Goal: Information Seeking & Learning: Check status

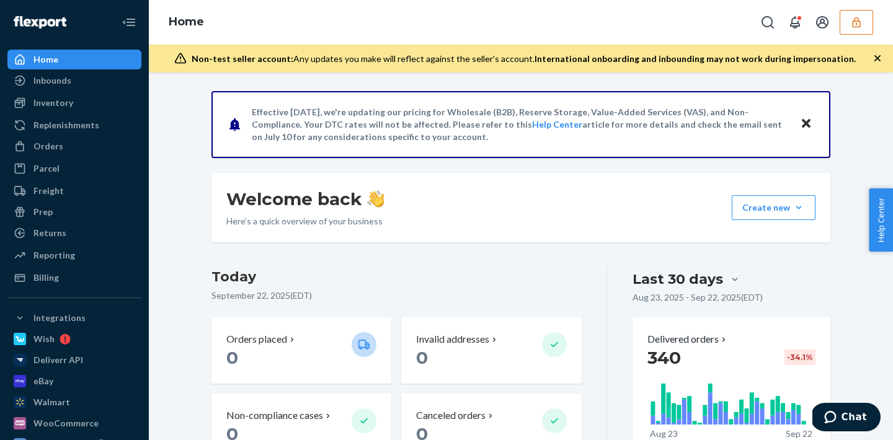
click at [858, 25] on icon "button" at bounding box center [856, 22] width 12 height 12
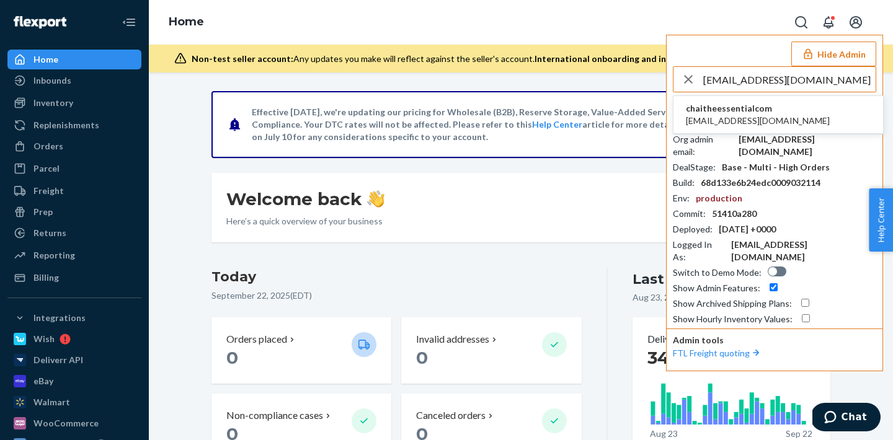
type input "[EMAIL_ADDRESS][DOMAIN_NAME]"
click at [752, 29] on div "Home Hide Admin [EMAIL_ADDRESS][DOMAIN_NAME] chaitheessentialcom [EMAIL_ADDRESS…" at bounding box center [521, 22] width 744 height 45
click at [839, 55] on button "Hide Admin" at bounding box center [833, 54] width 85 height 25
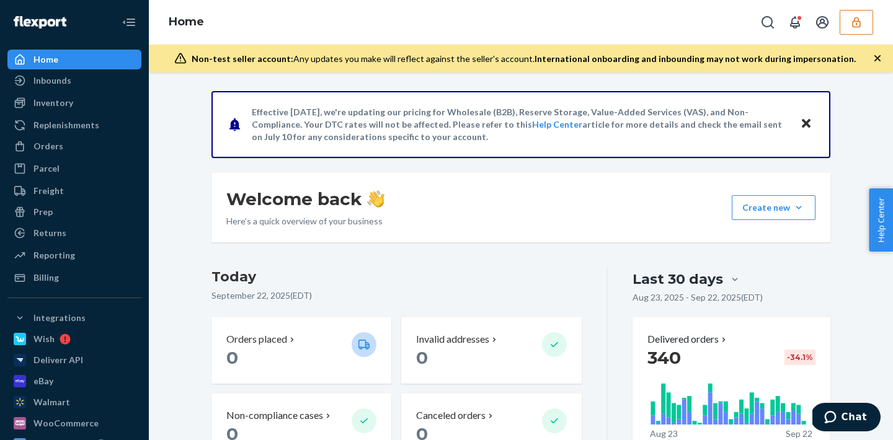
click at [860, 17] on icon "button" at bounding box center [856, 22] width 12 height 12
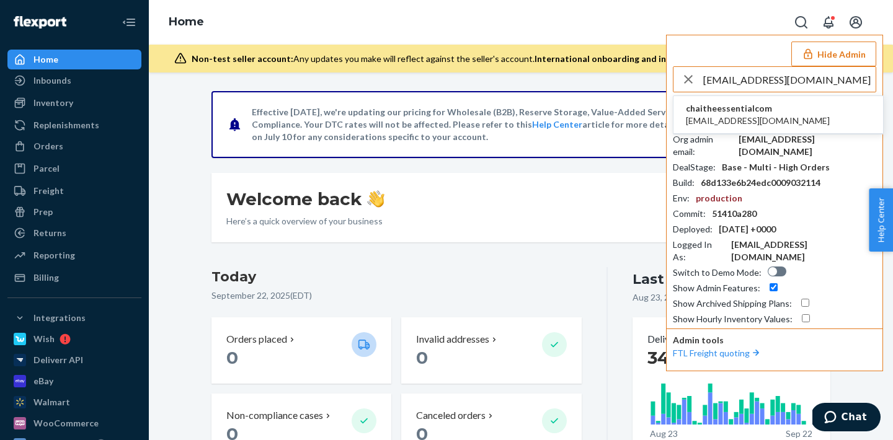
type input "nheryl@theessential.com"
click at [747, 109] on span "chaitheessentialcom" at bounding box center [758, 108] width 144 height 12
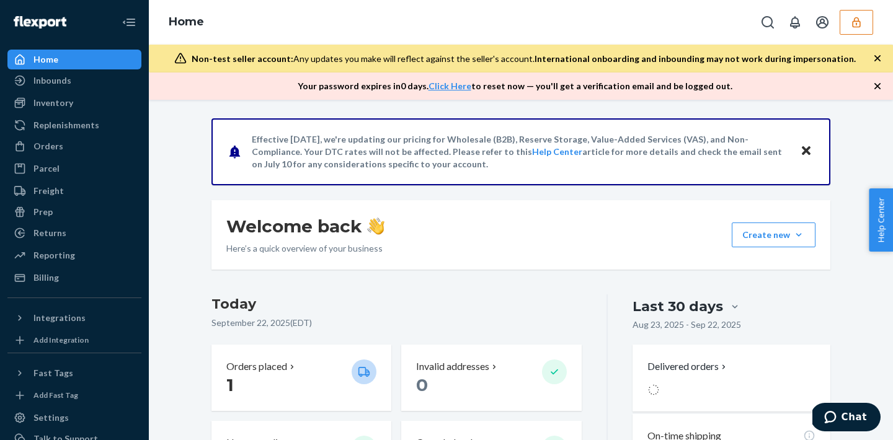
click at [854, 25] on icon "button" at bounding box center [856, 22] width 12 height 12
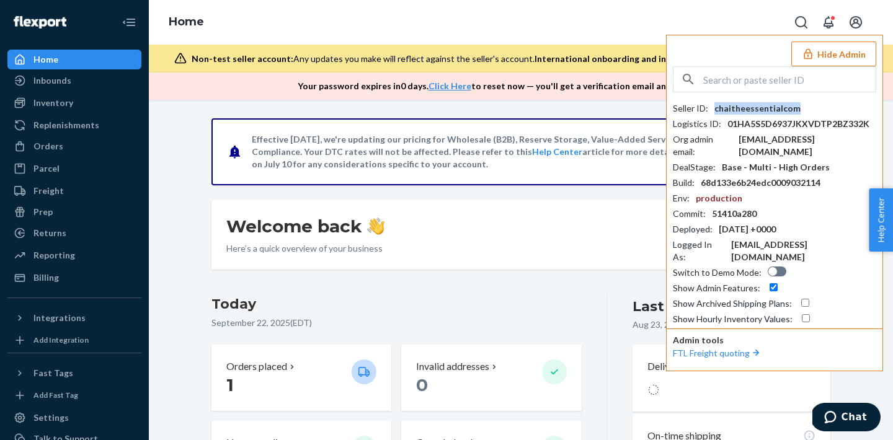
click at [734, 110] on div "chaitheessentialcom" at bounding box center [757, 108] width 86 height 12
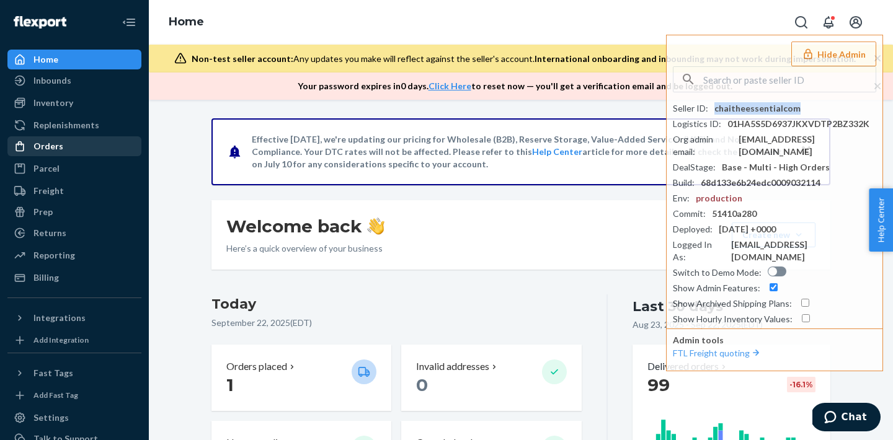
click at [97, 147] on div "Orders" at bounding box center [74, 146] width 131 height 17
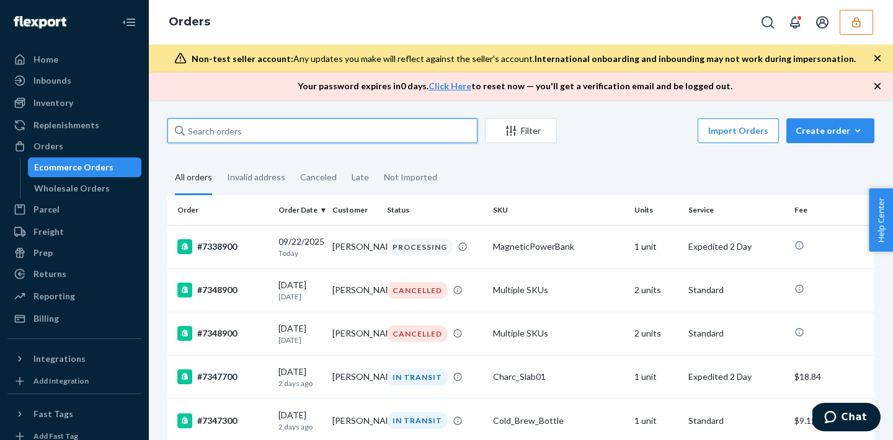
click at [262, 135] on input "text" at bounding box center [322, 130] width 310 height 25
paste input "Jenna Palmer."
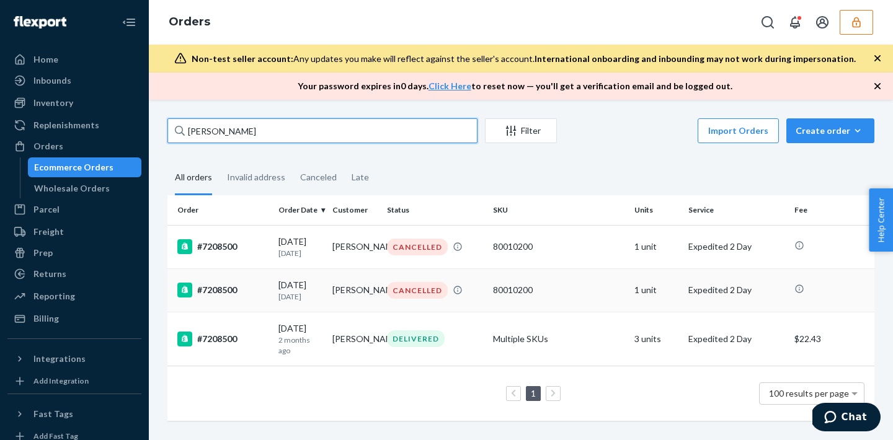
type input "Jenna Palmer"
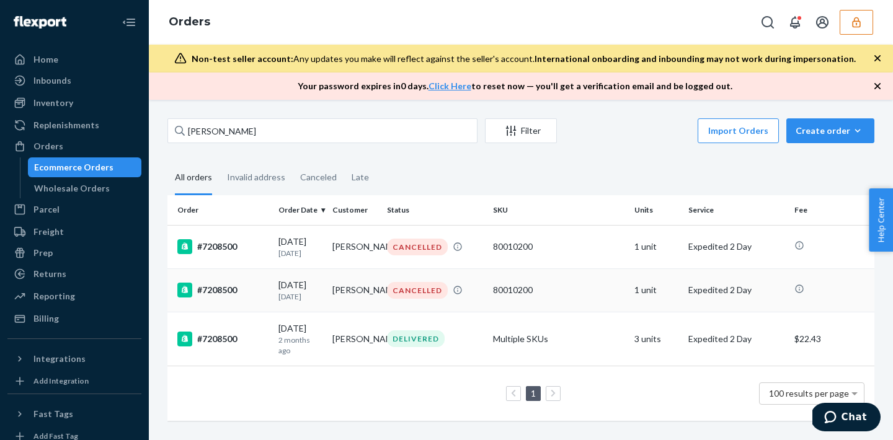
click at [451, 305] on td "CANCELLED" at bounding box center [435, 289] width 106 height 43
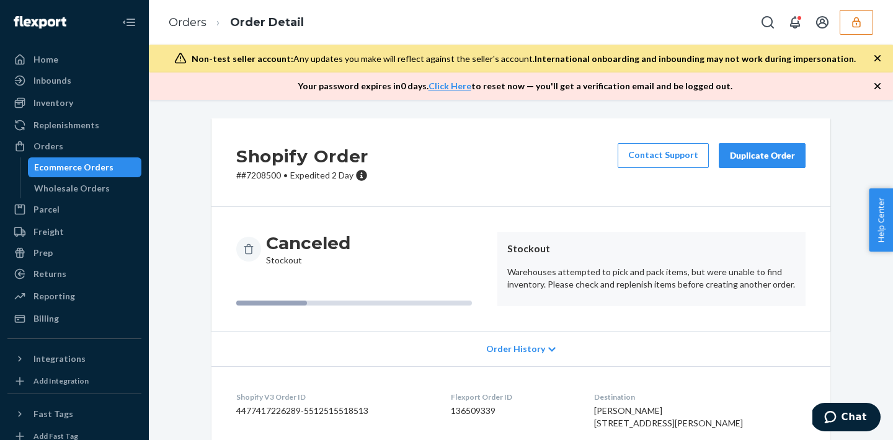
click at [45, 20] on img at bounding box center [40, 22] width 53 height 12
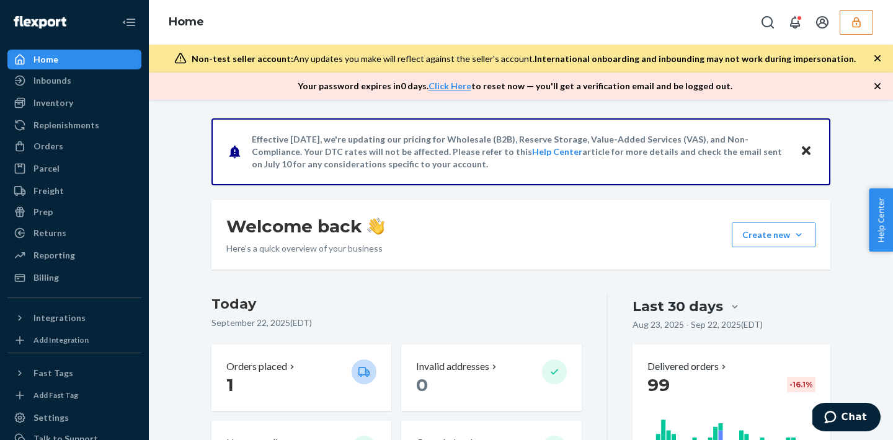
click at [856, 22] on icon "button" at bounding box center [856, 22] width 12 height 12
click at [827, 25] on icon "Open account menu" at bounding box center [822, 22] width 12 height 12
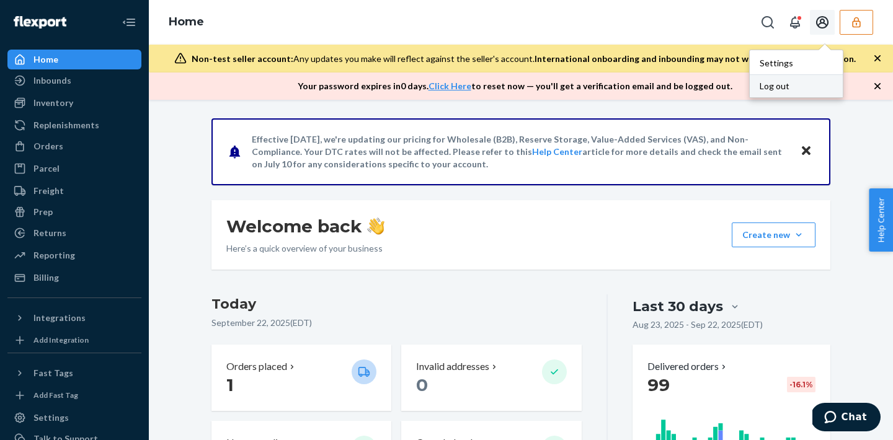
click at [784, 84] on div "Log out" at bounding box center [796, 85] width 93 height 23
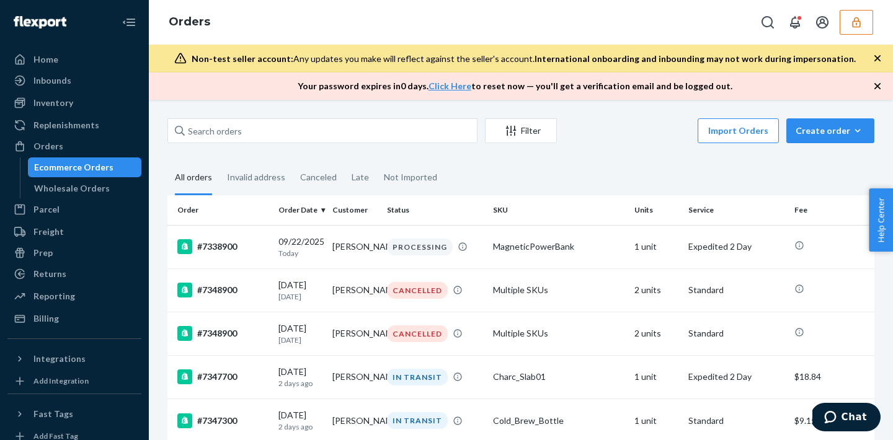
click at [853, 28] on icon "button" at bounding box center [856, 22] width 12 height 12
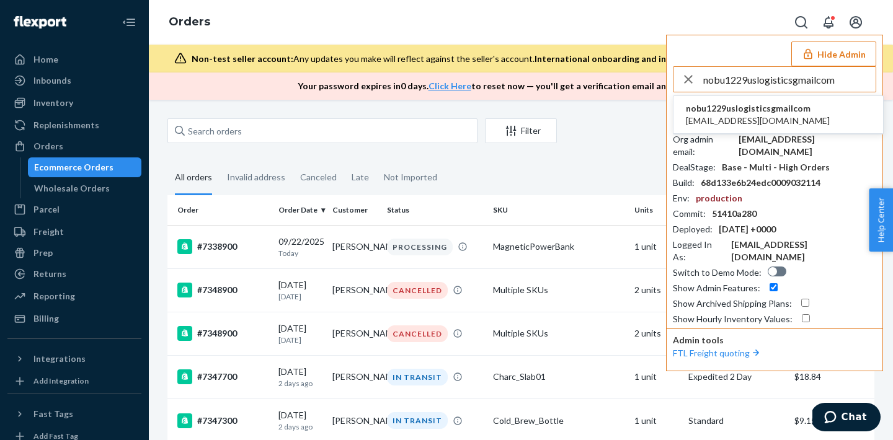
type input "nobu1229uslogisticsgmailcom"
click at [769, 118] on span "nobu.1229.uslogistics@gmail.com" at bounding box center [758, 121] width 144 height 12
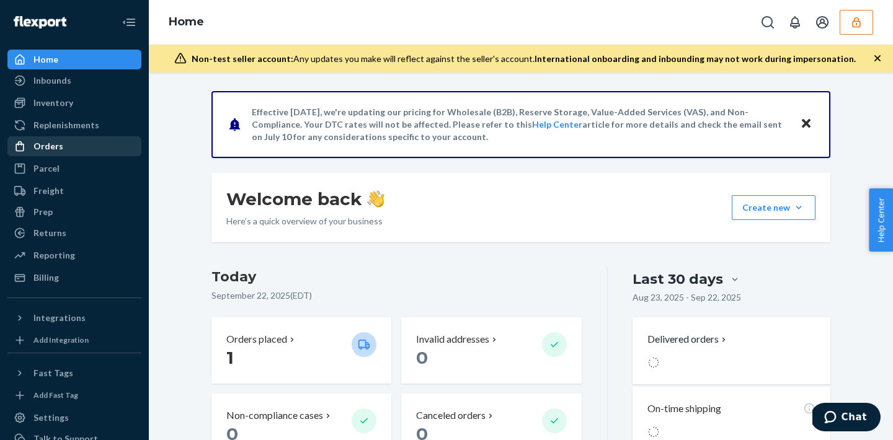
click at [60, 140] on div "Orders" at bounding box center [48, 146] width 30 height 12
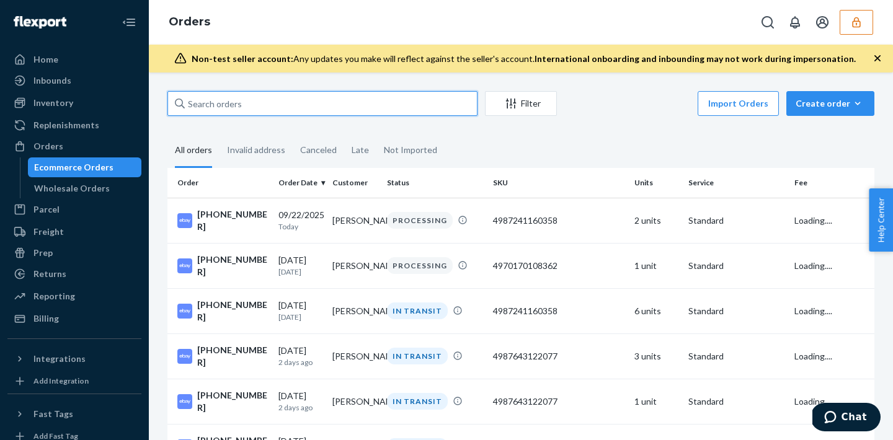
click at [220, 104] on input "text" at bounding box center [322, 103] width 310 height 25
paste input "136574805"
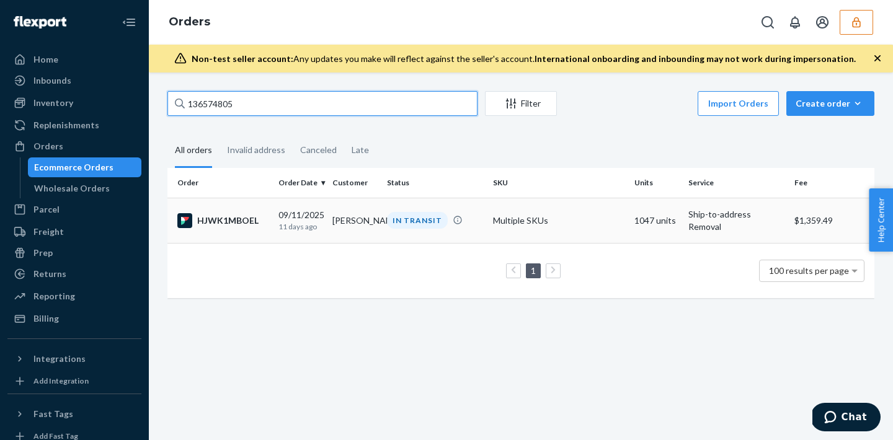
type input "136574805"
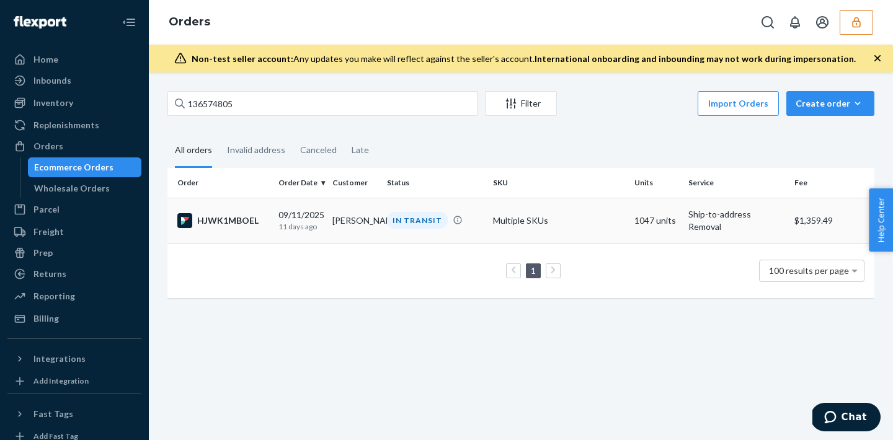
click at [363, 240] on td "Ryuichi Stan Tachibana" at bounding box center [354, 220] width 54 height 45
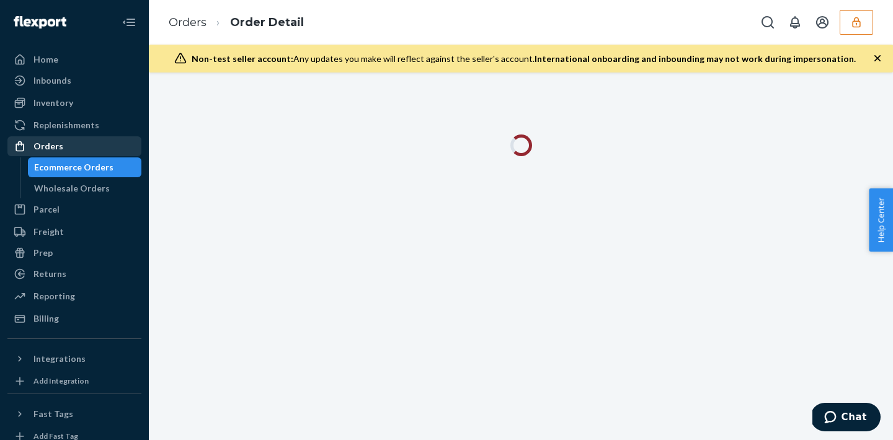
click at [78, 140] on div "Orders" at bounding box center [74, 146] width 131 height 17
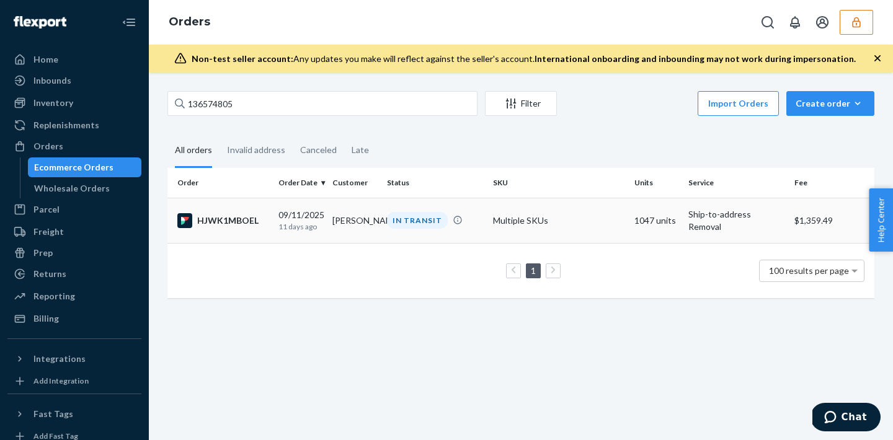
click at [585, 224] on td "Multiple SKUs" at bounding box center [558, 220] width 141 height 45
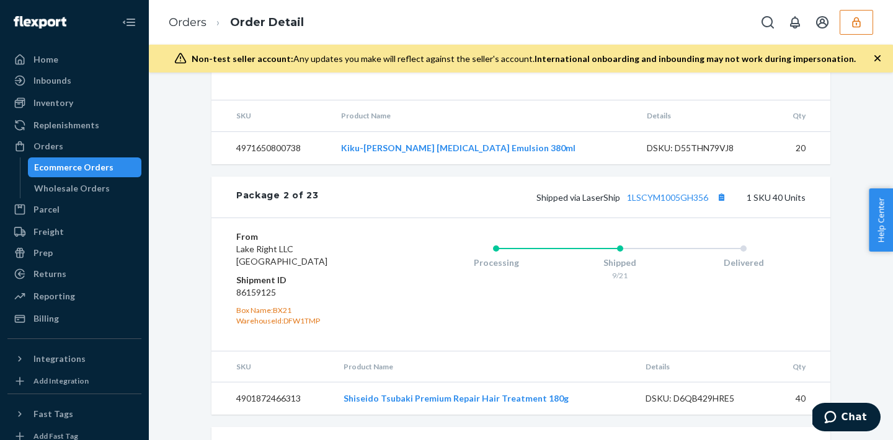
scroll to position [1754, 0]
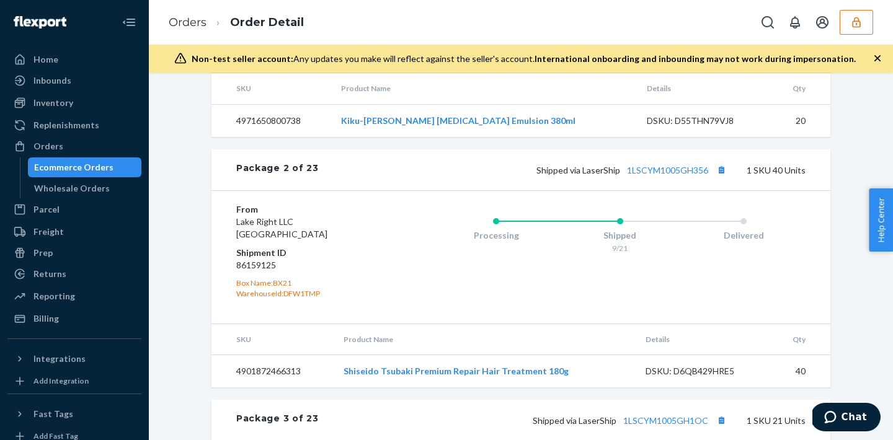
click at [417, 262] on div "Processing Shipped 9/21 Delivered" at bounding box center [594, 257] width 421 height 108
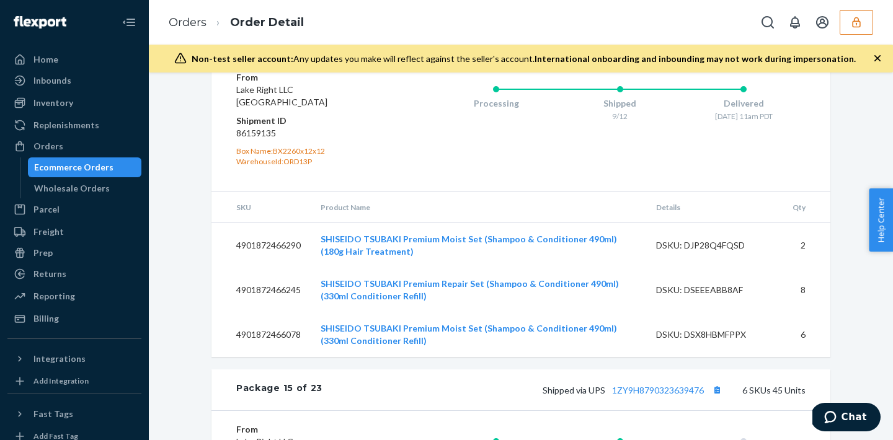
scroll to position [7716, 0]
click at [635, 384] on link "1ZY9H8790323639476" at bounding box center [658, 389] width 92 height 11
click at [864, 33] on button "button" at bounding box center [856, 22] width 33 height 25
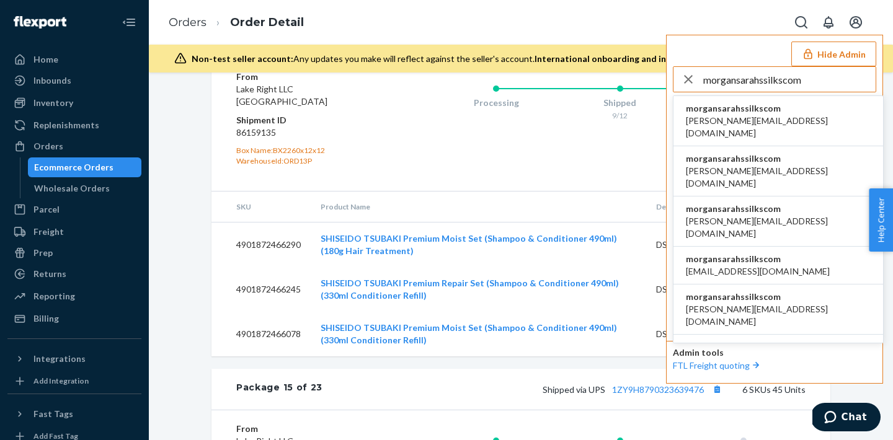
type input "morgansarahssilkscom"
click at [777, 110] on span "morgansarahssilkscom" at bounding box center [778, 108] width 185 height 12
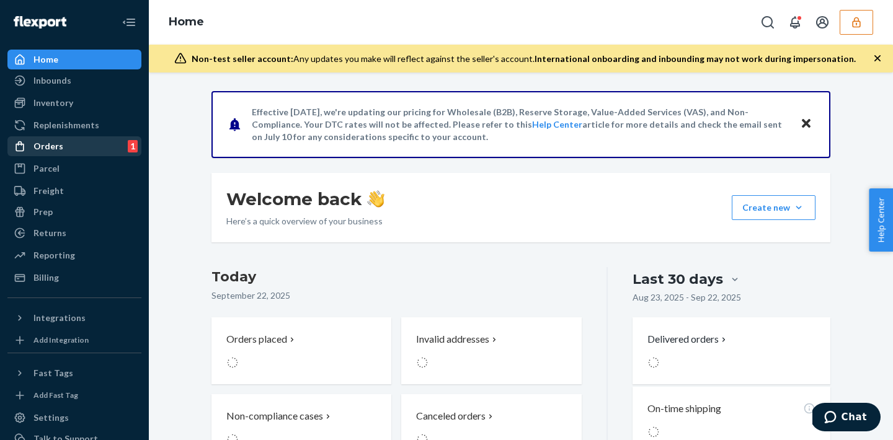
click at [40, 141] on div "Orders" at bounding box center [48, 146] width 30 height 12
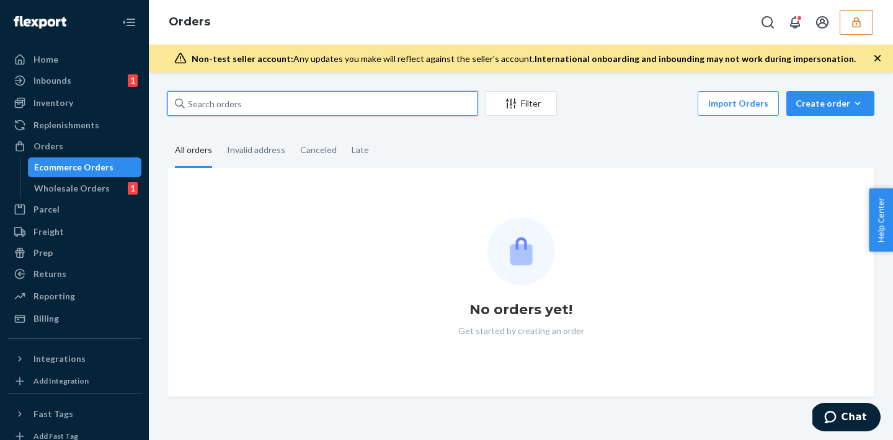
click at [313, 114] on input "text" at bounding box center [322, 103] width 310 height 25
paste input "136783425"
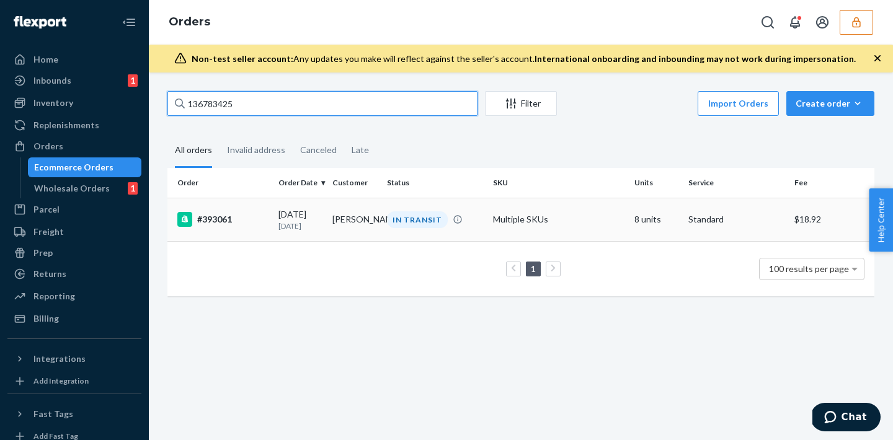
type input "136783425"
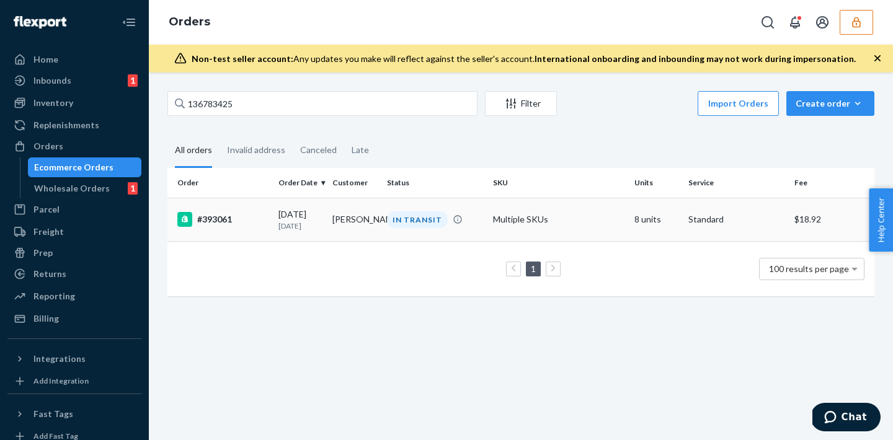
click at [378, 207] on td "[PERSON_NAME]" at bounding box center [354, 219] width 54 height 43
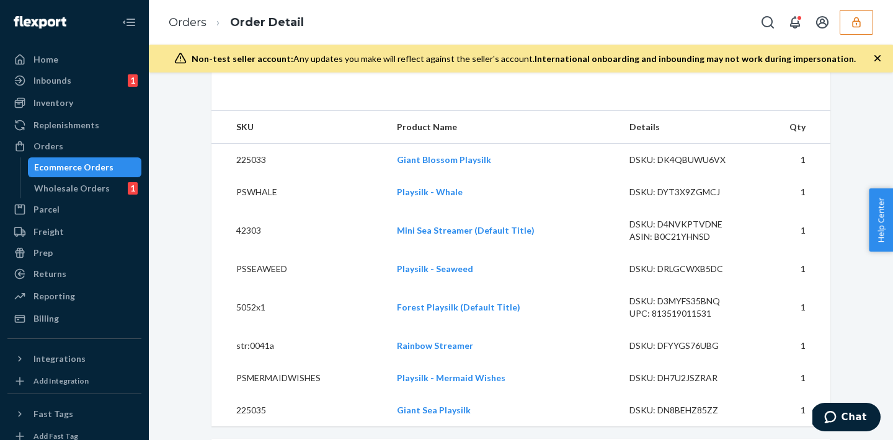
scroll to position [425, 0]
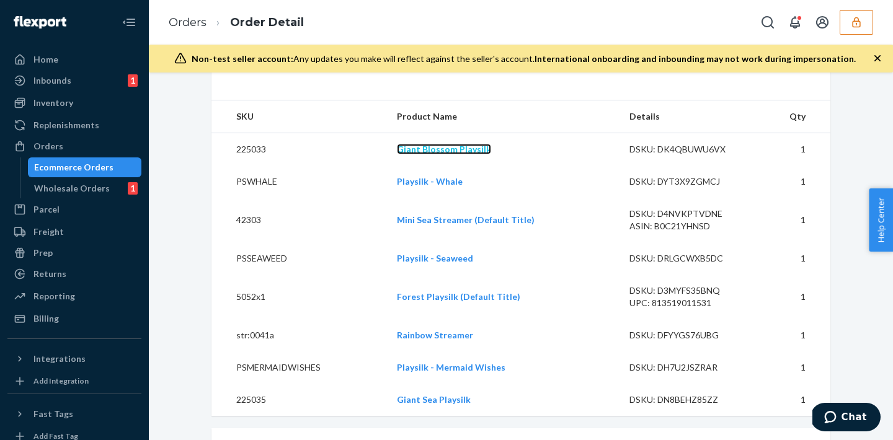
click at [463, 154] on link "Giant Blossom Playsilk" at bounding box center [444, 149] width 94 height 11
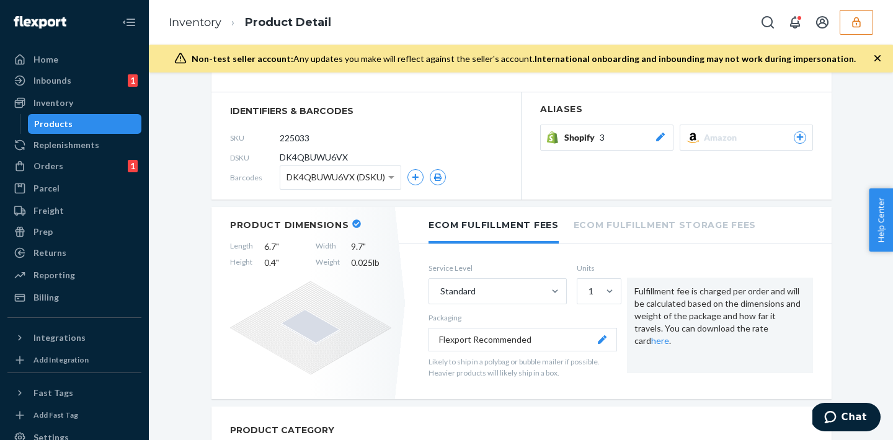
scroll to position [140, 0]
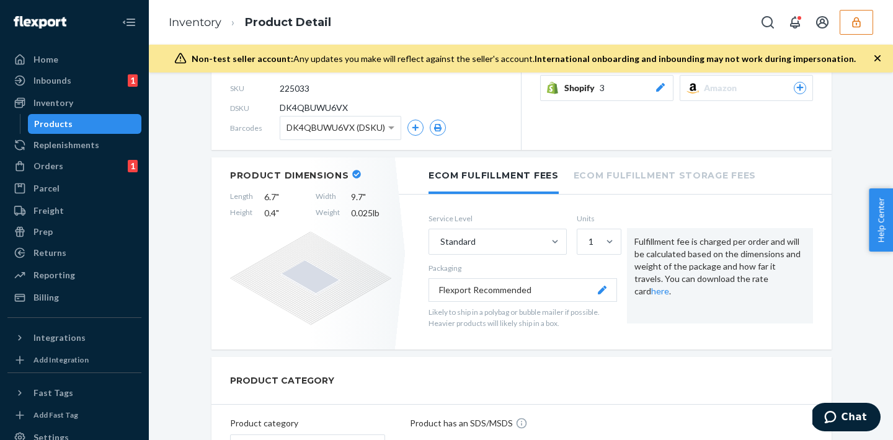
click at [620, 176] on li "Ecom Fulfillment Storage Fees" at bounding box center [665, 175] width 182 height 34
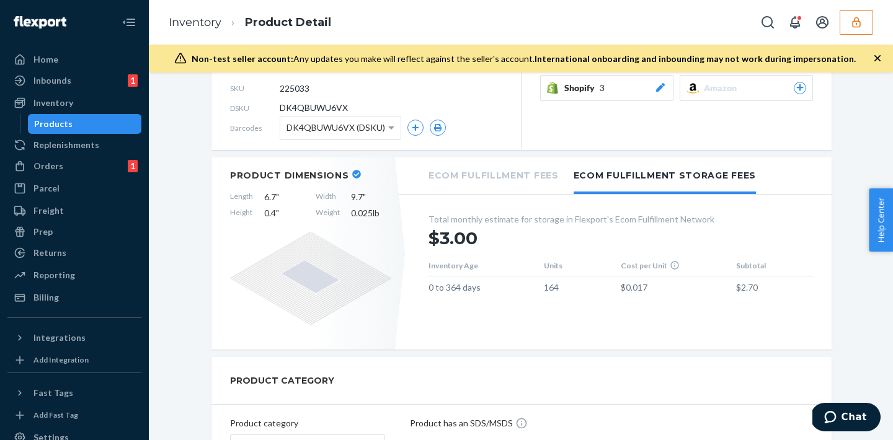
click at [513, 166] on li "Ecom Fulfillment Fees" at bounding box center [493, 175] width 130 height 34
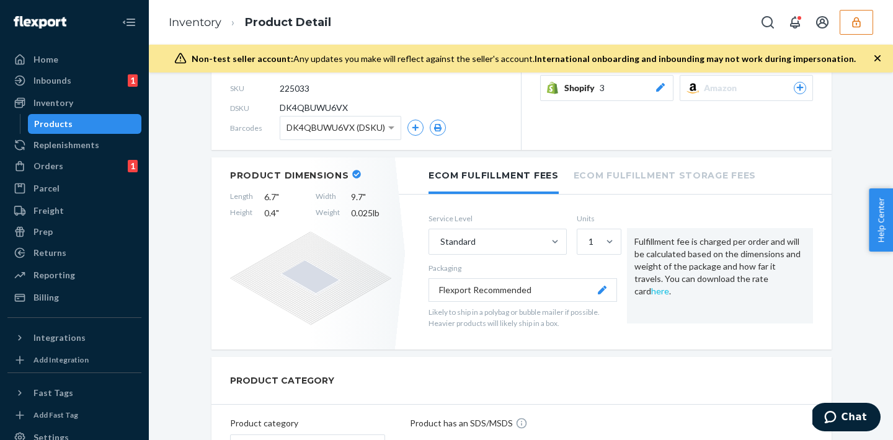
click at [669, 286] on link "here" at bounding box center [660, 291] width 18 height 11
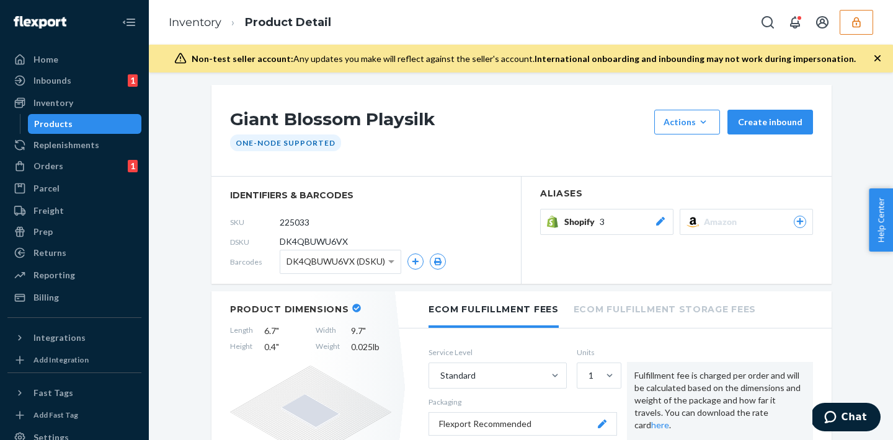
scroll to position [0, 0]
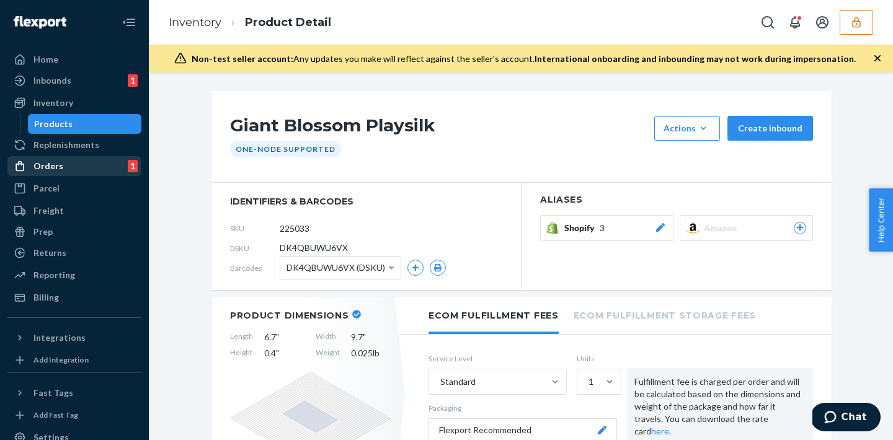
click at [55, 166] on div "Orders" at bounding box center [48, 166] width 30 height 12
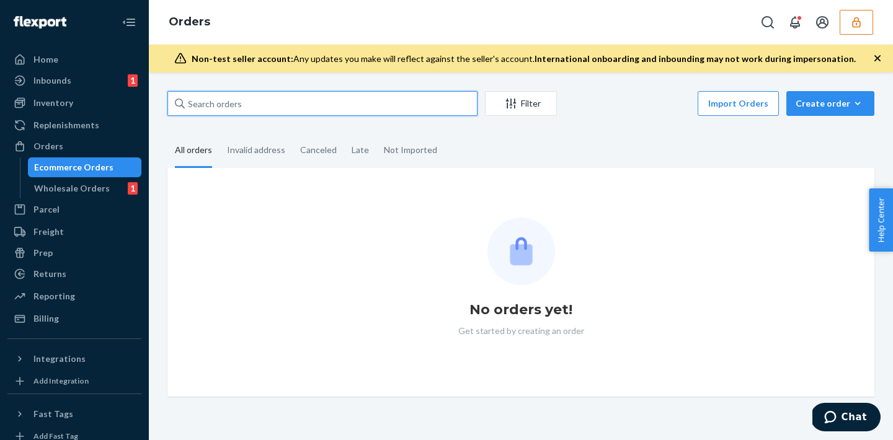
click at [306, 107] on input "text" at bounding box center [322, 103] width 310 height 25
paste input "136783425"
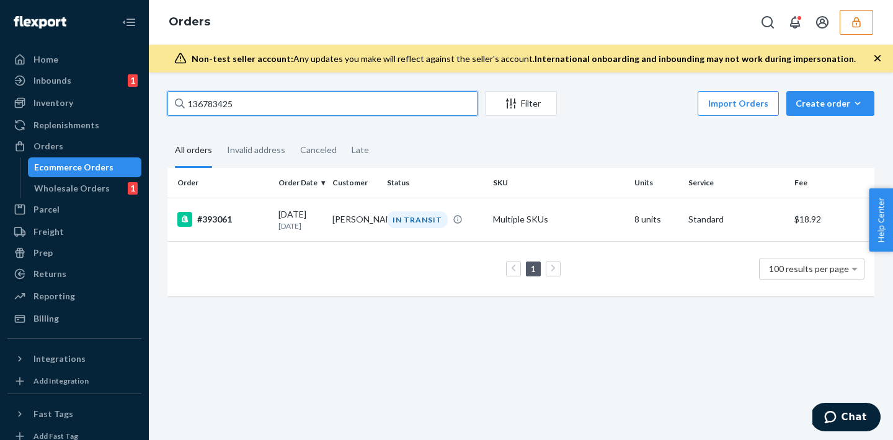
type input "136783425"
drag, startPoint x: 242, startPoint y: 102, endPoint x: 161, endPoint y: 77, distance: 84.5
click at [161, 77] on div "136783425 Filter Import Orders Create order Ecommerce order Removal order All o…" at bounding box center [521, 257] width 744 height 368
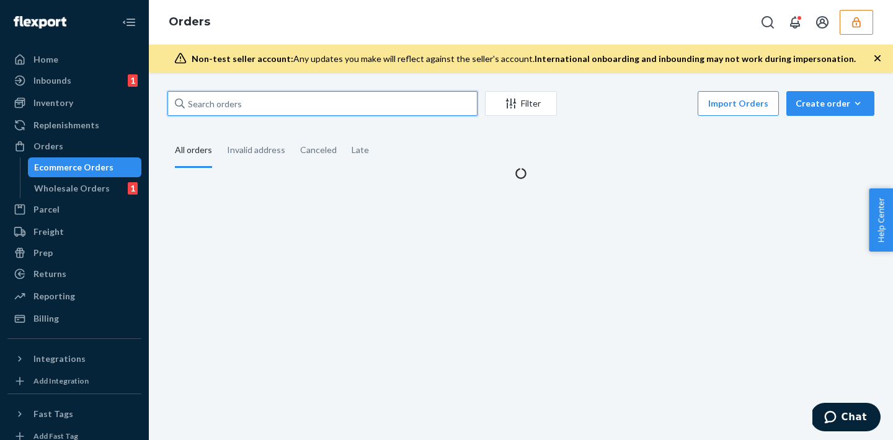
paste input "136768782"
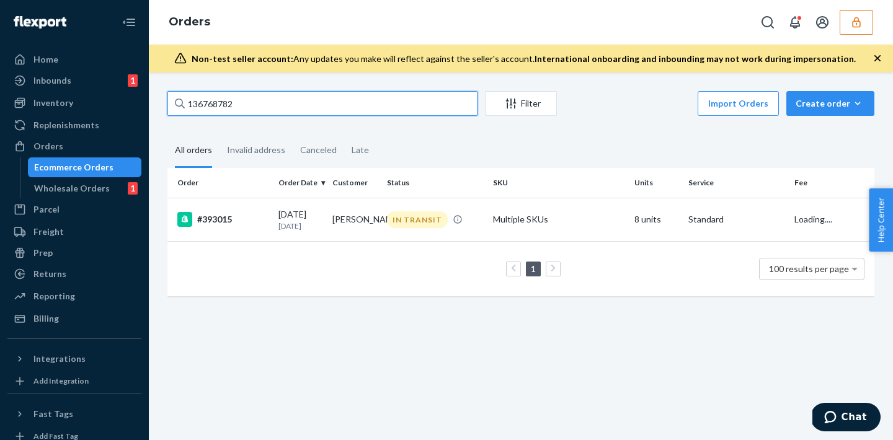
type input "136768782"
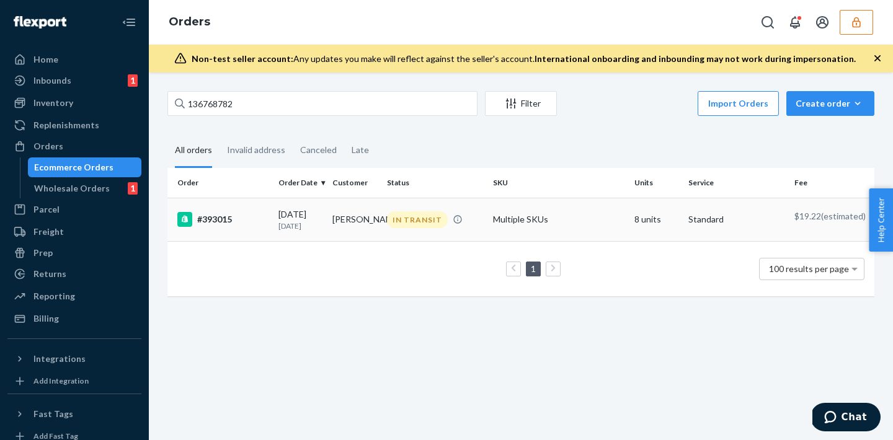
click at [732, 221] on p "Standard" at bounding box center [736, 219] width 96 height 12
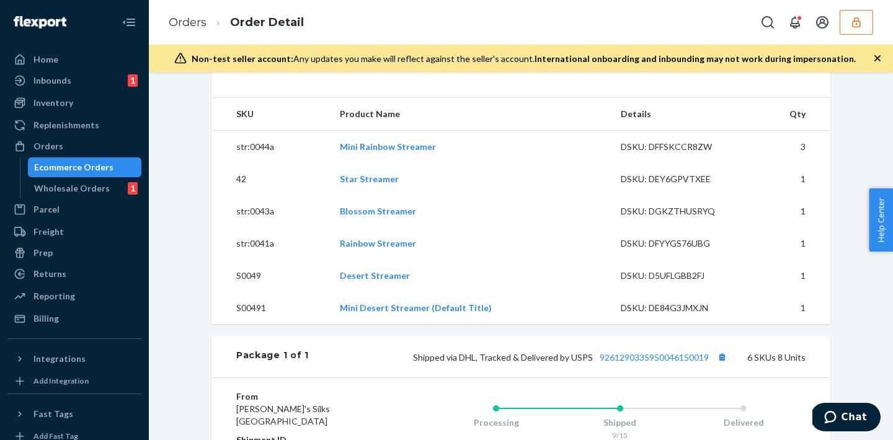
scroll to position [354, 0]
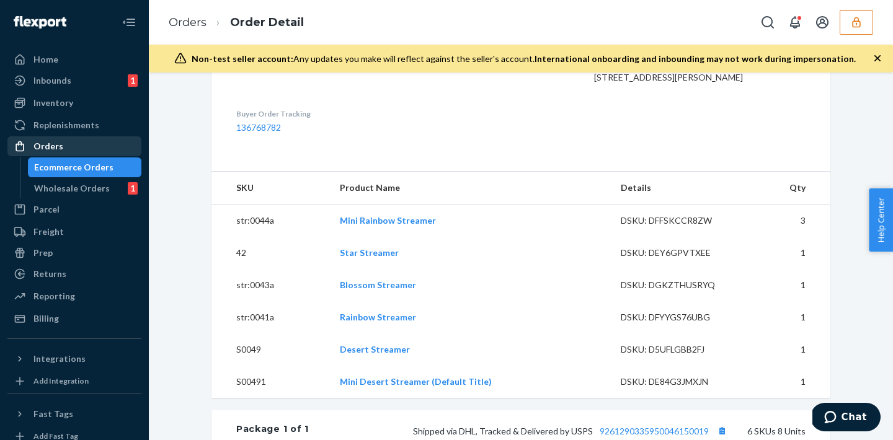
click at [35, 151] on div "Orders" at bounding box center [48, 146] width 30 height 12
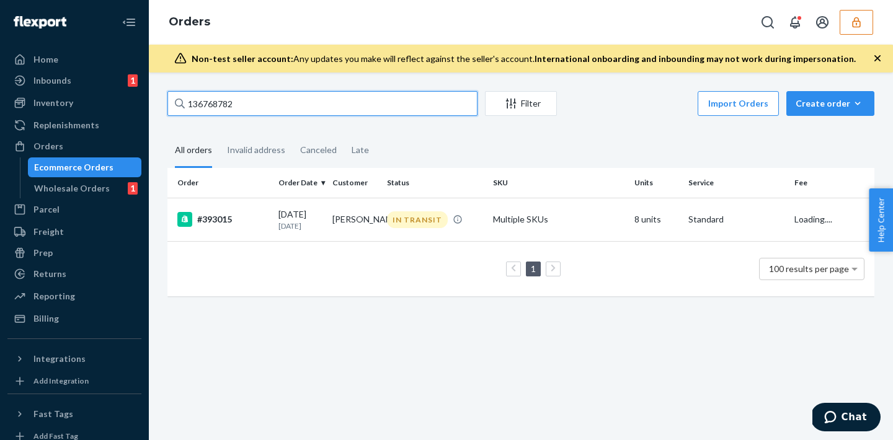
drag, startPoint x: 244, startPoint y: 100, endPoint x: 164, endPoint y: 98, distance: 80.6
click at [164, 98] on div "136768782 Filter Import Orders Create order Ecommerce order Removal order All o…" at bounding box center [521, 200] width 726 height 218
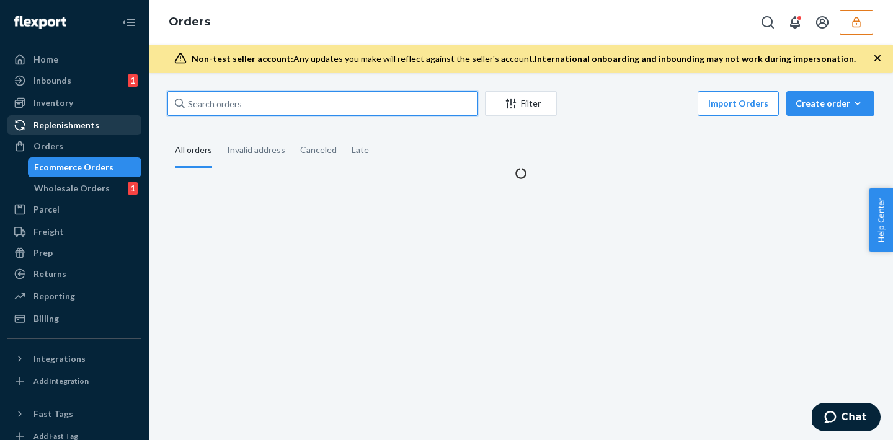
paste input "136783425"
type input "136783425"
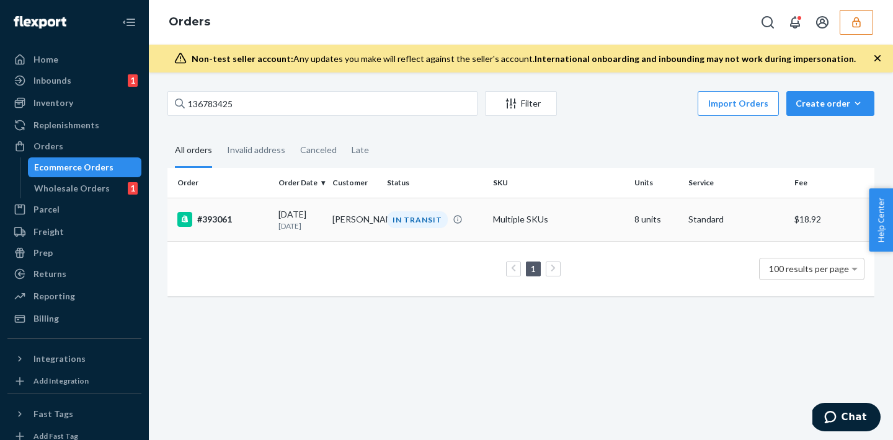
click at [378, 212] on td "Jennifer Peacock" at bounding box center [354, 219] width 54 height 43
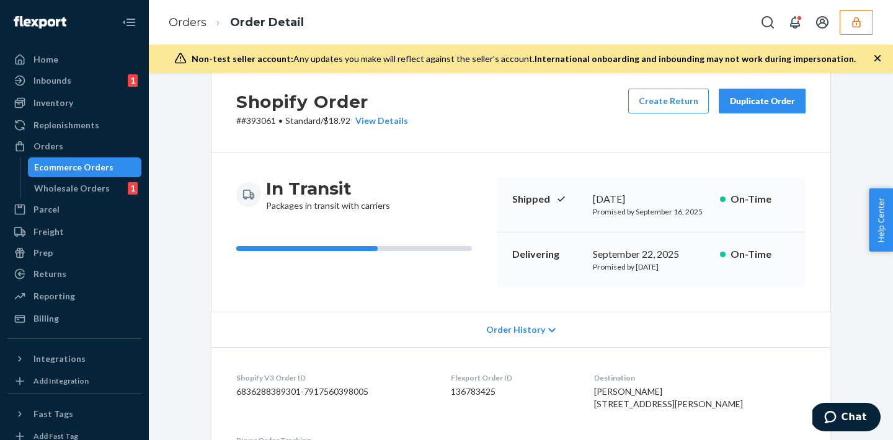
scroll to position [29, 0]
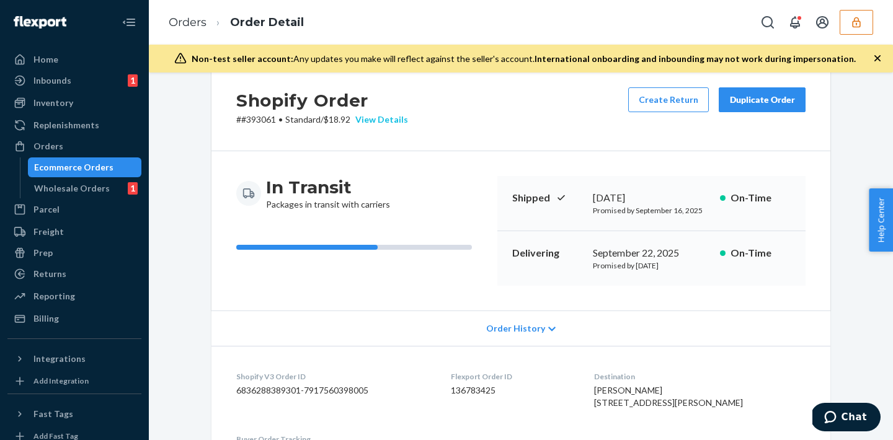
click at [376, 119] on div "View Details" at bounding box center [379, 119] width 58 height 12
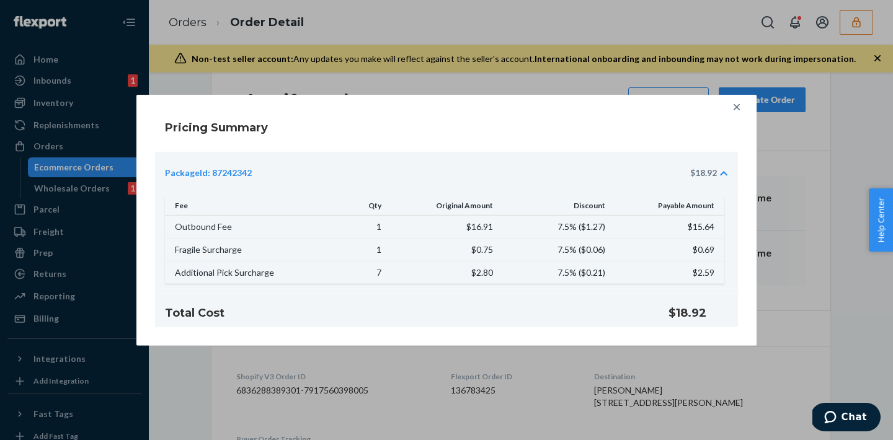
click at [737, 109] on icon at bounding box center [736, 107] width 12 height 12
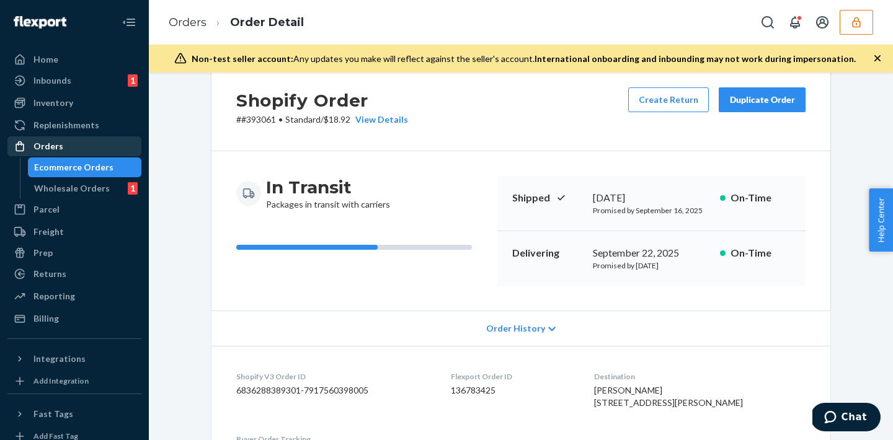
click at [68, 156] on div "Orders Ecommerce Orders Wholesale Orders 1" at bounding box center [74, 167] width 134 height 62
click at [66, 145] on div "Orders" at bounding box center [74, 146] width 131 height 17
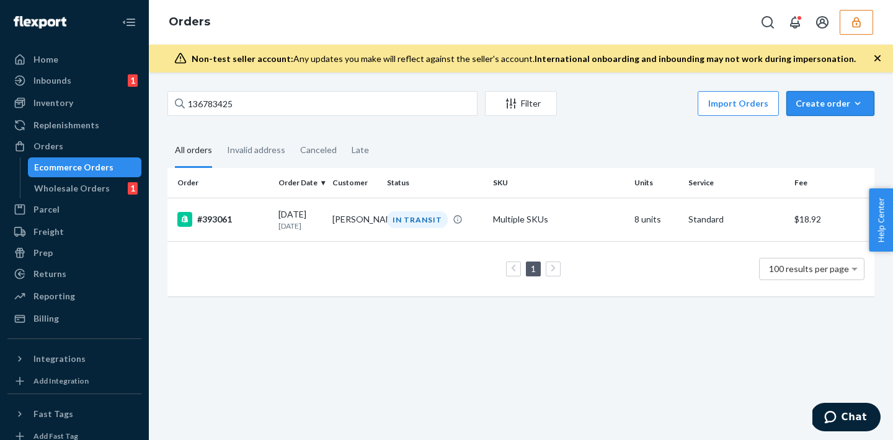
click at [809, 115] on button "Create order Ecommerce order Removal order" at bounding box center [830, 103] width 88 height 25
click at [594, 239] on td "Multiple SKUs" at bounding box center [558, 219] width 141 height 43
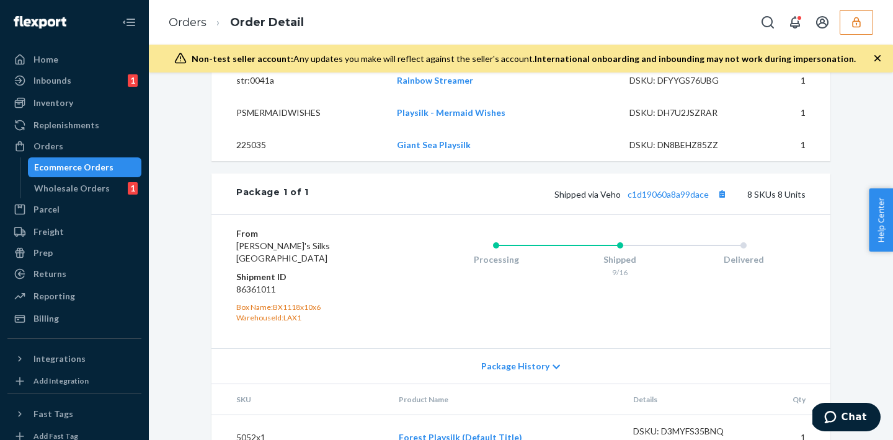
scroll to position [697, 0]
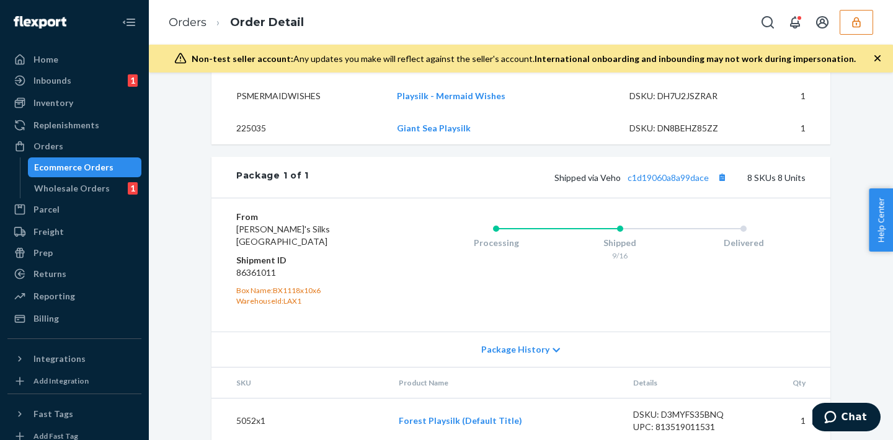
click at [859, 27] on icon "button" at bounding box center [856, 22] width 8 height 11
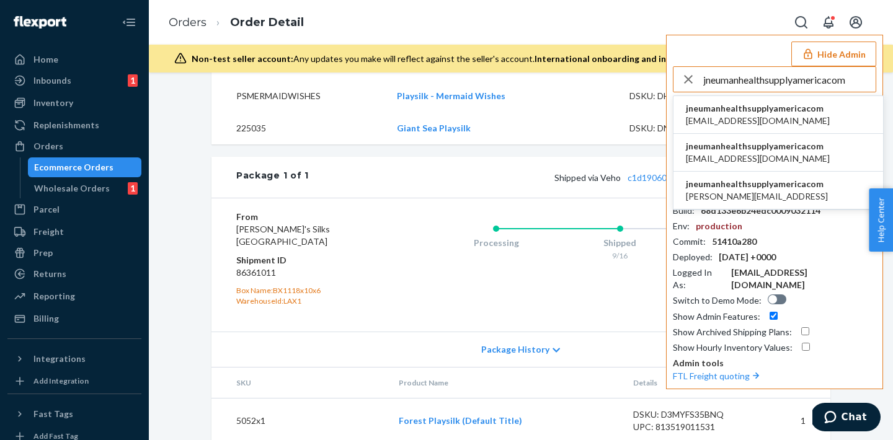
type input "jneumanhealthsupplyamericacom"
click at [737, 113] on span "jneumanhealthsupplyamericacom" at bounding box center [758, 108] width 144 height 12
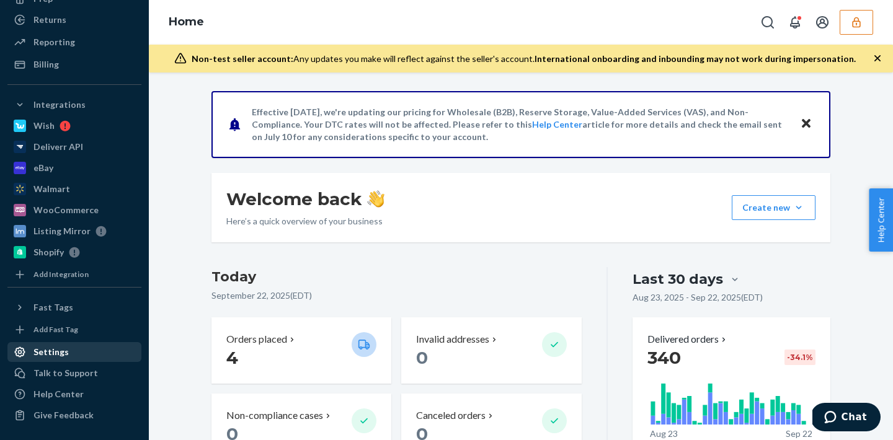
click at [58, 348] on div "Settings" at bounding box center [50, 352] width 35 height 12
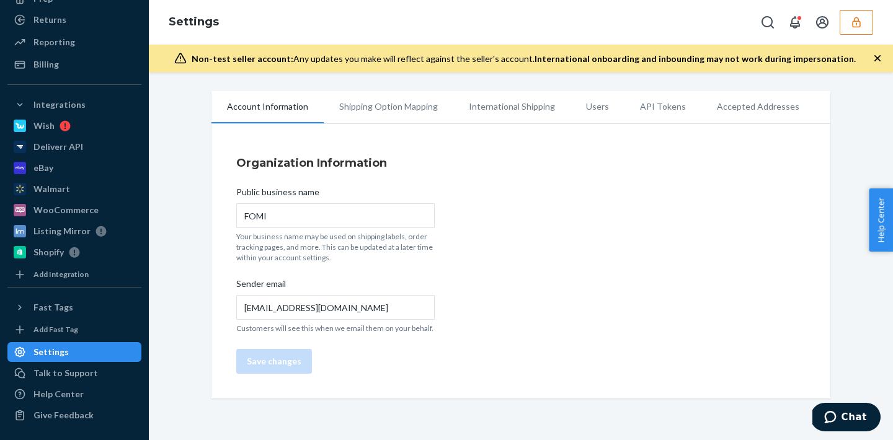
click at [591, 119] on li "Users" at bounding box center [597, 106] width 54 height 31
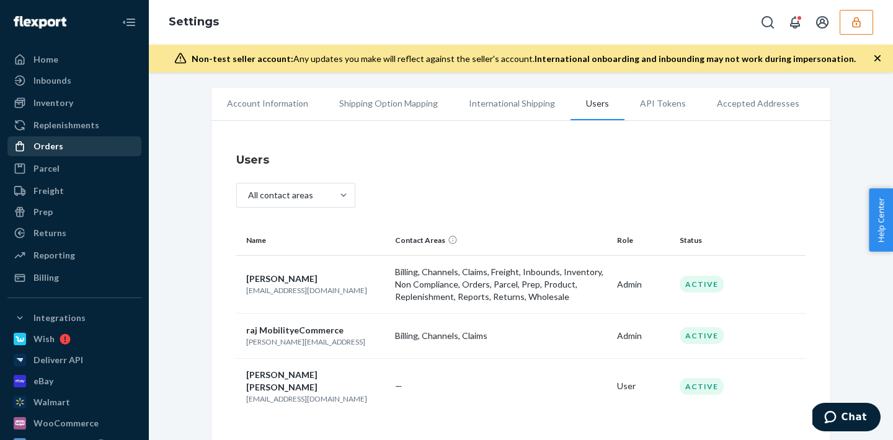
click at [71, 148] on div "Orders" at bounding box center [74, 146] width 131 height 17
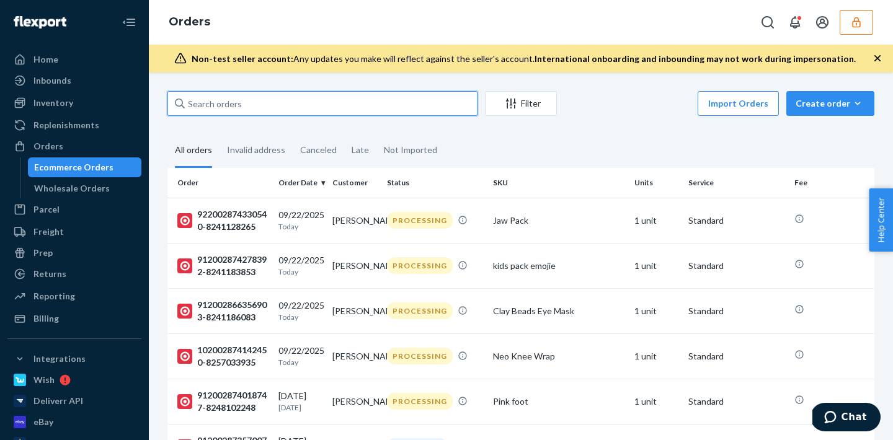
click at [244, 104] on input "text" at bounding box center [322, 103] width 310 height 25
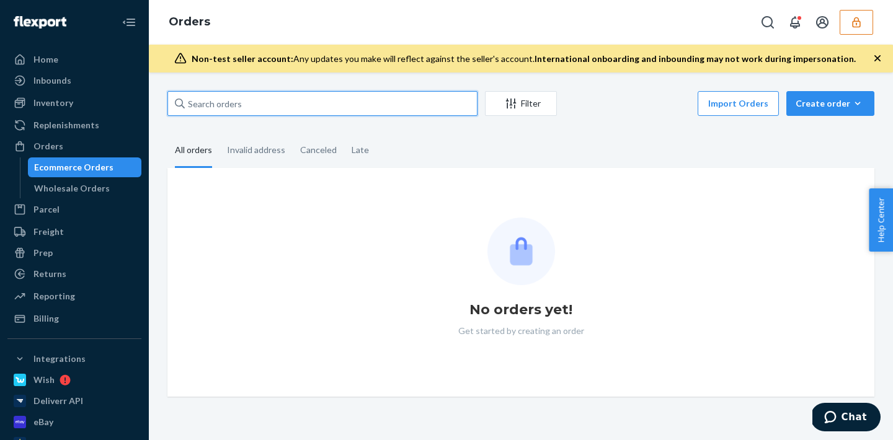
paste input "136352278"
type input "136352278"
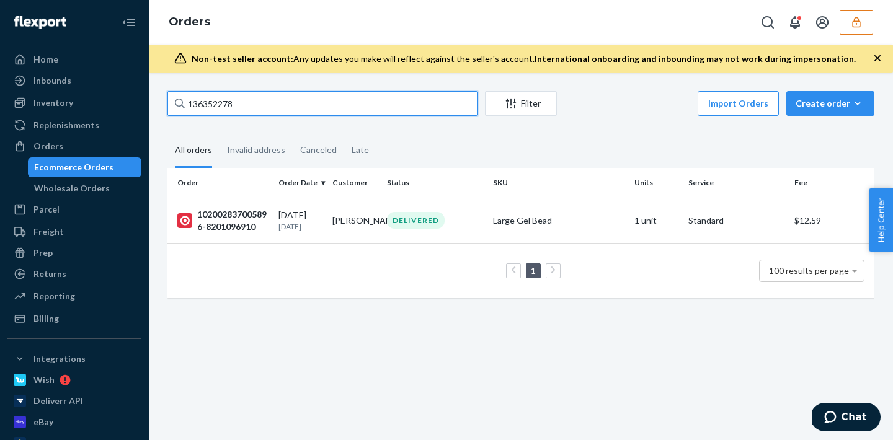
drag, startPoint x: 267, startPoint y: 103, endPoint x: 166, endPoint y: 88, distance: 101.6
click at [166, 88] on div "136352278 Filter Import Orders Create order Ecommerce order Removal order All o…" at bounding box center [521, 257] width 744 height 368
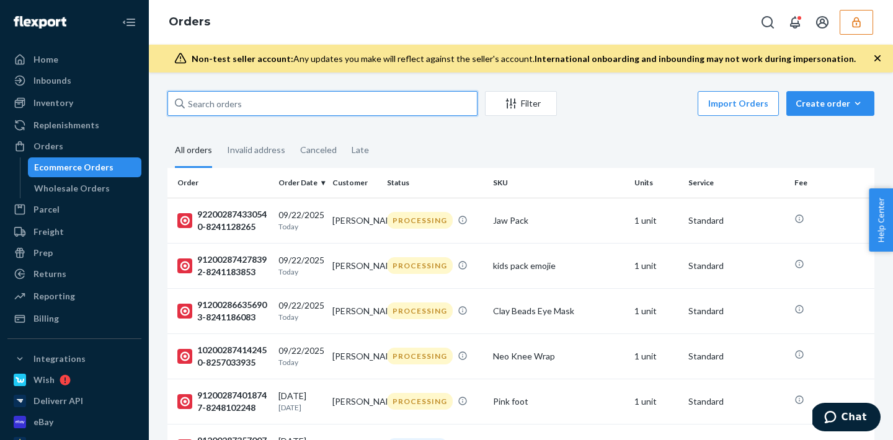
paste input "136352278"
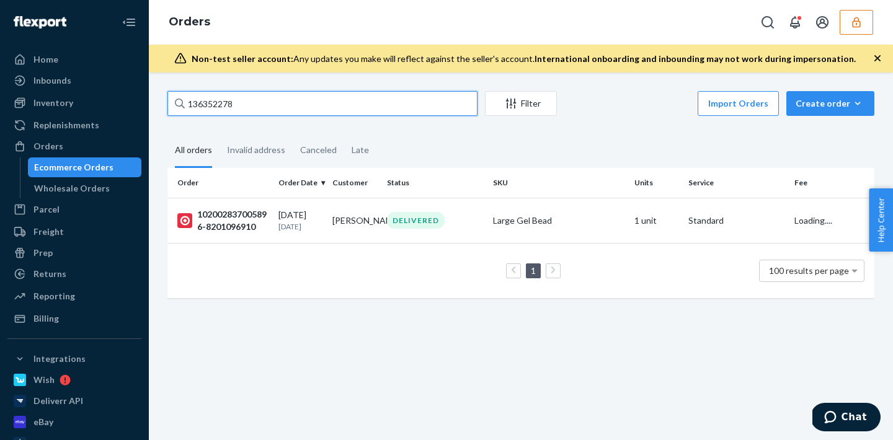
click at [189, 104] on input "136352278" at bounding box center [322, 103] width 310 height 25
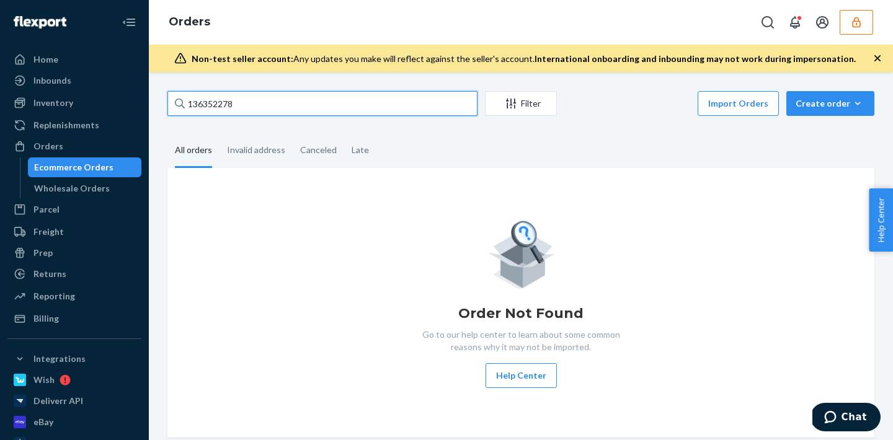
click at [287, 113] on input "136352278" at bounding box center [322, 103] width 310 height 25
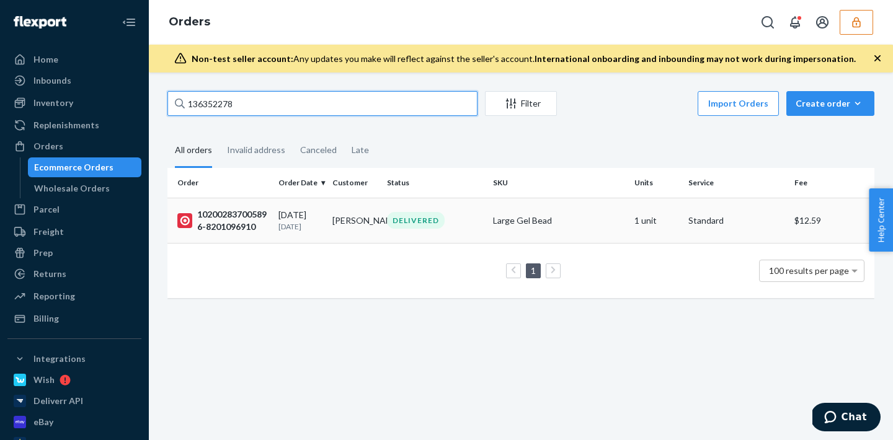
type input "136352278"
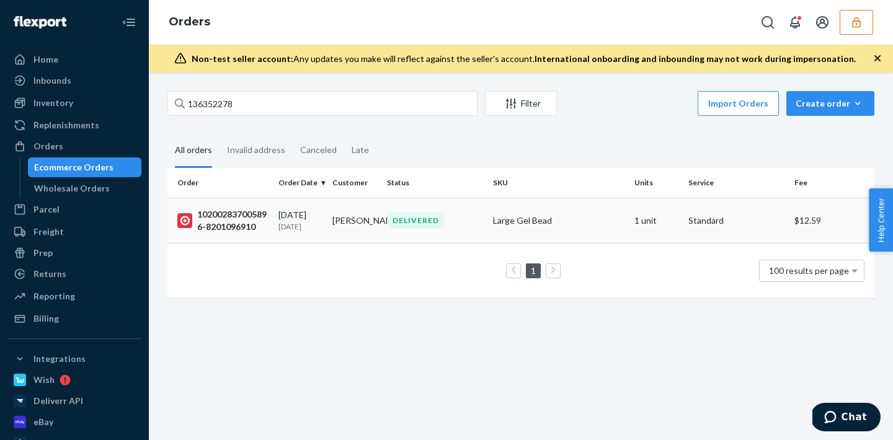
click at [409, 223] on div "DELIVERED" at bounding box center [416, 220] width 58 height 17
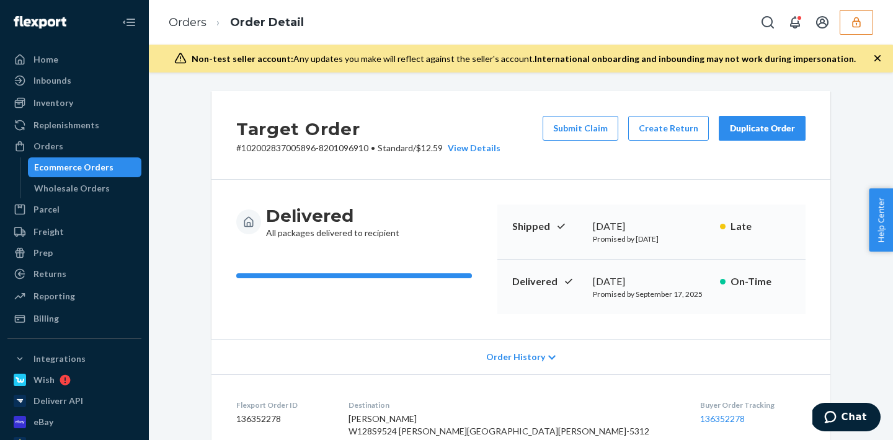
scroll to position [72, 0]
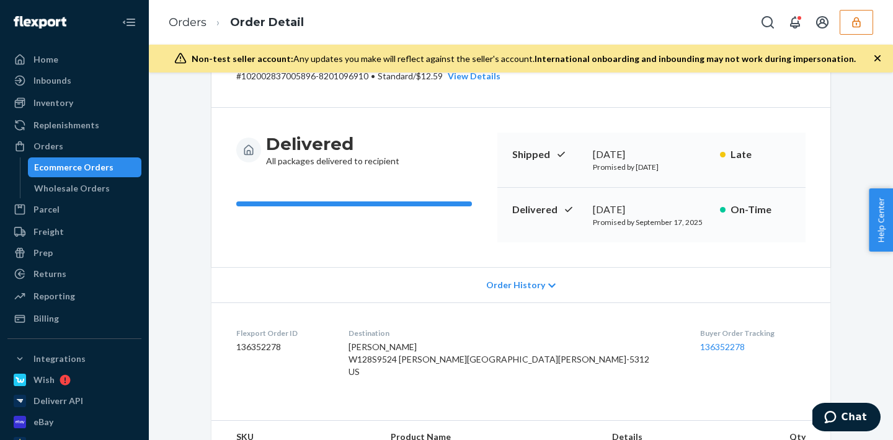
click at [499, 298] on div "Order History" at bounding box center [520, 284] width 619 height 35
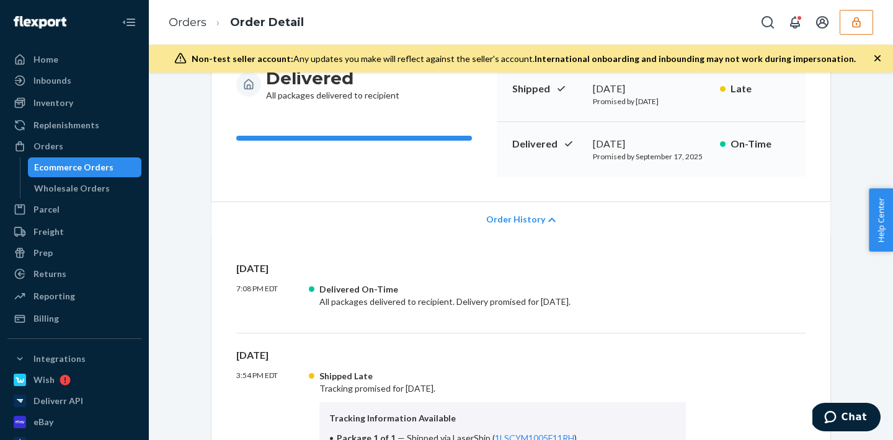
scroll to position [115, 0]
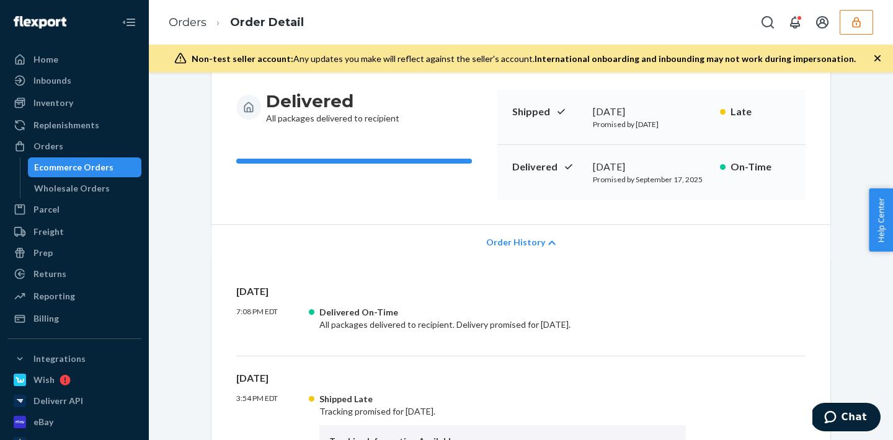
click at [523, 246] on span "Order History" at bounding box center [515, 242] width 59 height 12
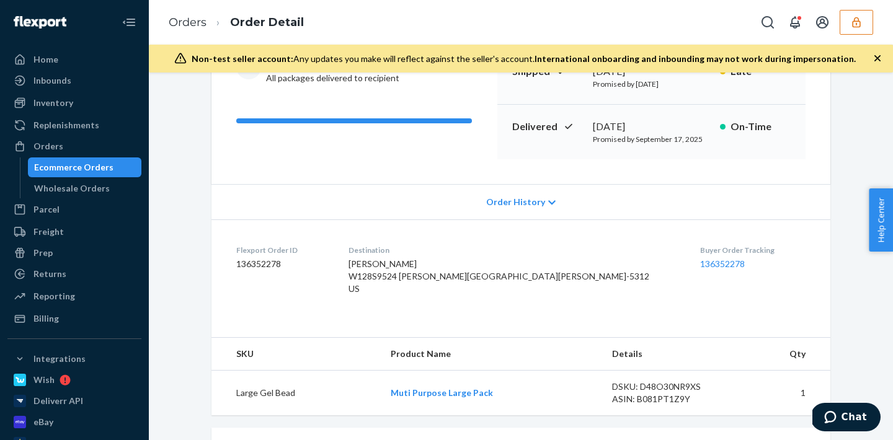
scroll to position [144, 0]
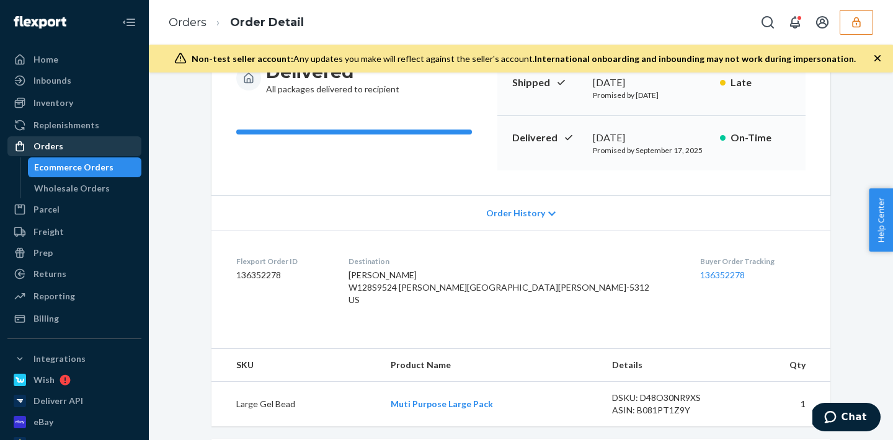
click at [66, 149] on div "Orders" at bounding box center [74, 146] width 131 height 17
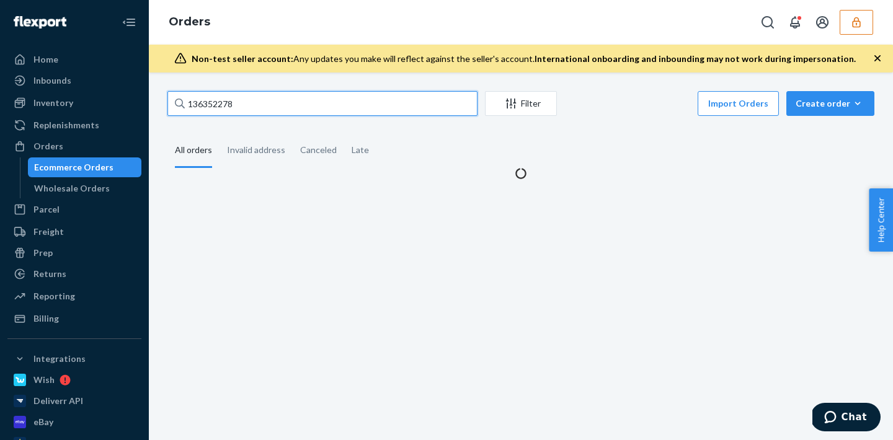
click at [271, 93] on input "136352278" at bounding box center [322, 103] width 310 height 25
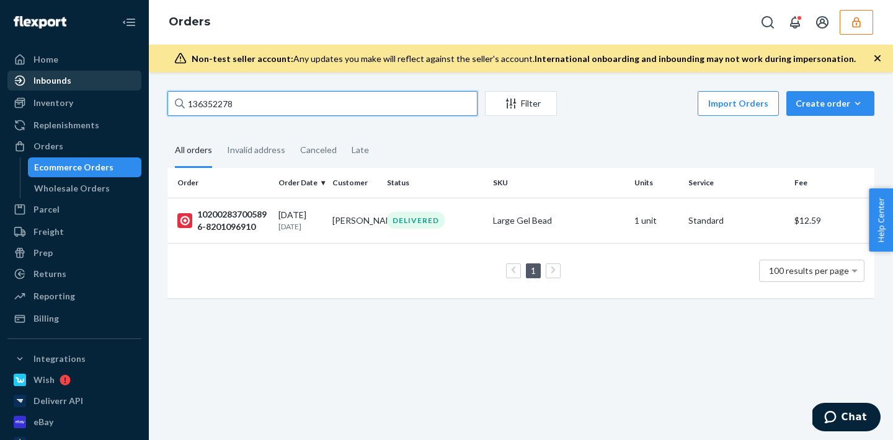
drag, startPoint x: 262, startPoint y: 100, endPoint x: 111, endPoint y: 89, distance: 151.0
click at [111, 89] on div "Home Inbounds Shipping Plans Problems Inventory Products Replenishments Orders …" at bounding box center [446, 220] width 893 height 440
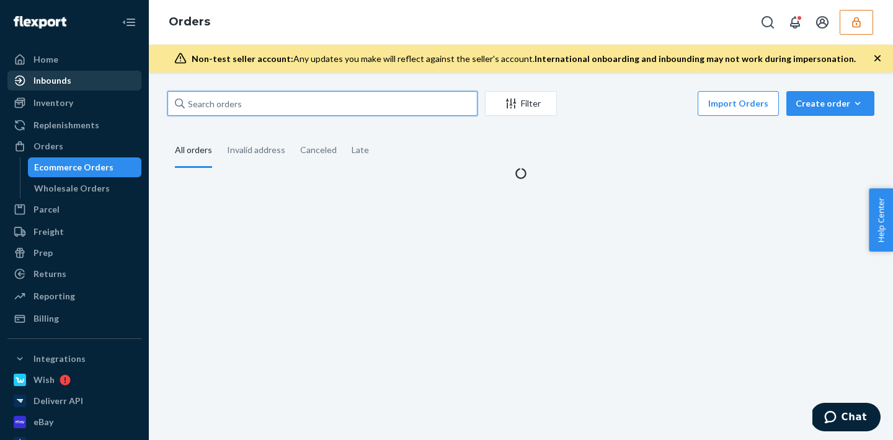
paste input "136353968"
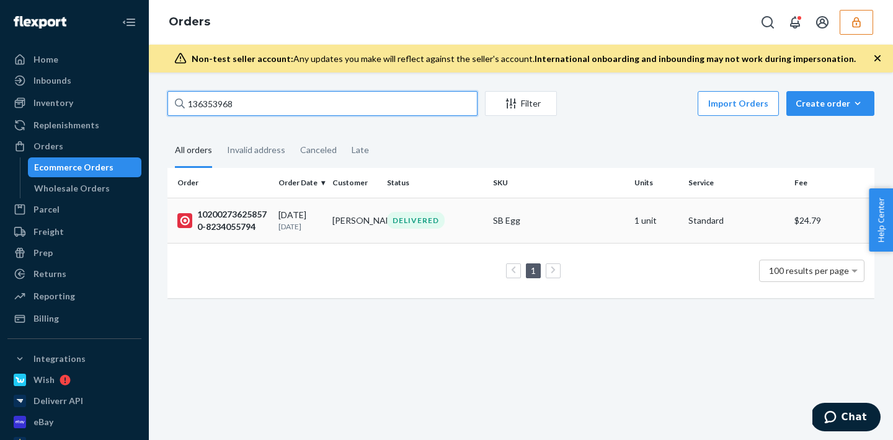
type input "136353968"
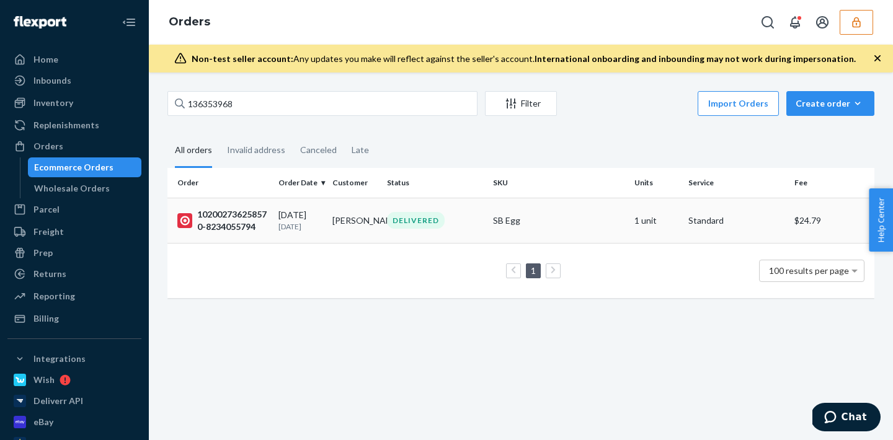
click at [414, 230] on td "DELIVERED" at bounding box center [435, 220] width 106 height 45
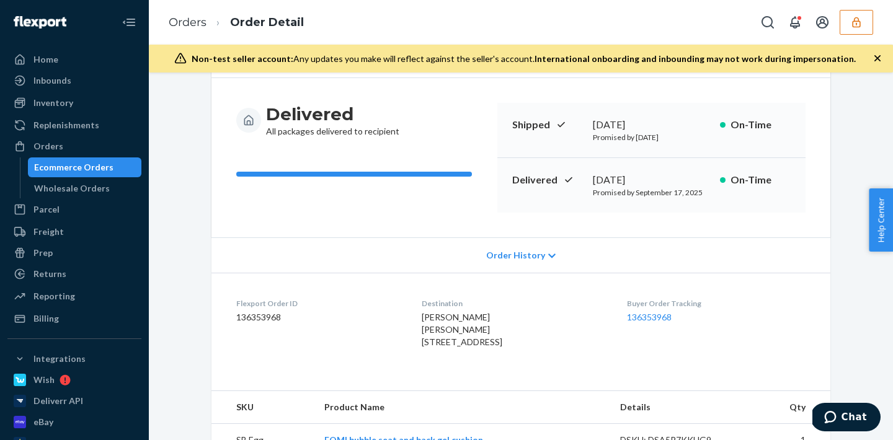
scroll to position [103, 0]
click at [548, 255] on icon at bounding box center [551, 255] width 7 height 9
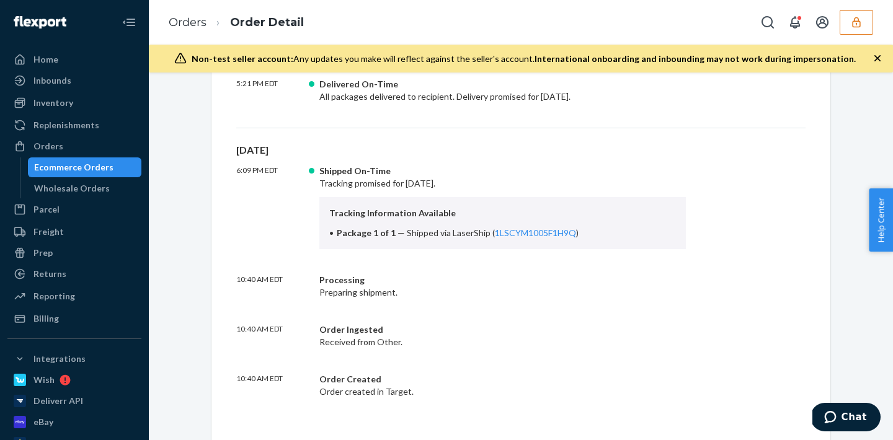
scroll to position [0, 0]
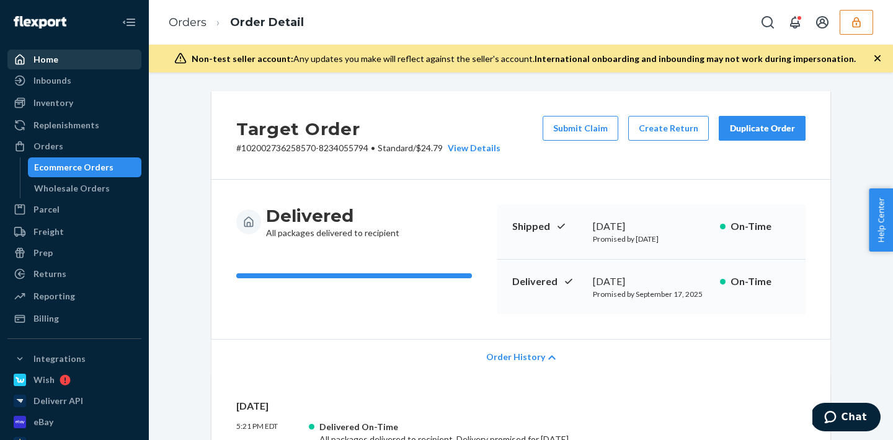
click at [55, 63] on div "Home" at bounding box center [45, 59] width 25 height 12
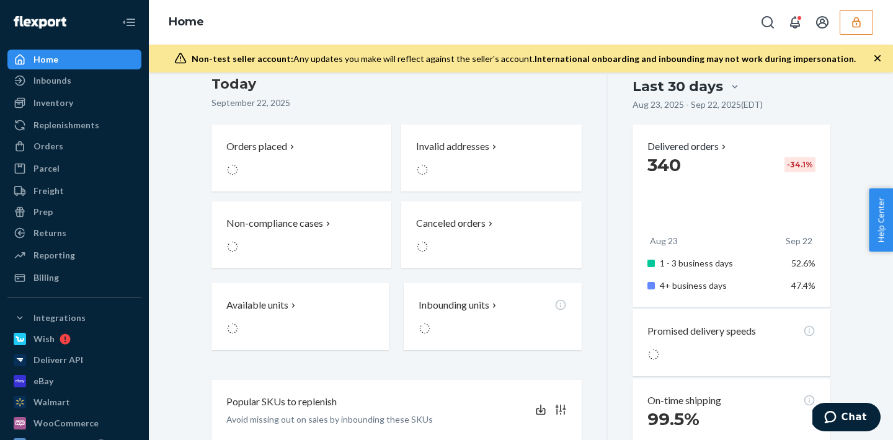
scroll to position [198, 0]
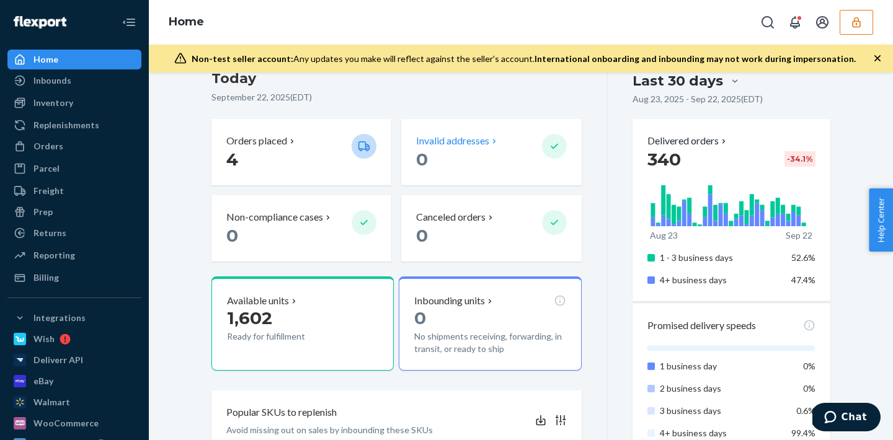
click at [503, 157] on p "0" at bounding box center [473, 159] width 115 height 22
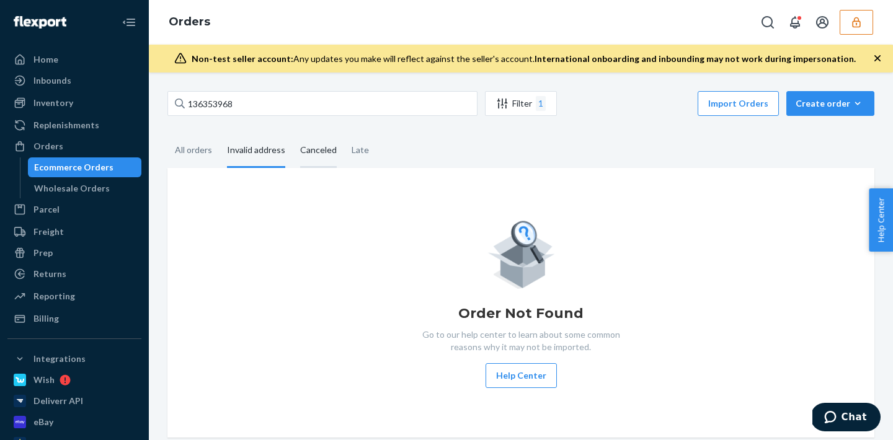
click at [327, 154] on div "Canceled" at bounding box center [318, 151] width 37 height 34
click at [293, 134] on input "Canceled" at bounding box center [293, 134] width 0 height 0
click at [376, 153] on fieldset "All orders Invalid address Canceled Late" at bounding box center [520, 151] width 707 height 34
click at [215, 152] on div "All orders" at bounding box center [193, 151] width 52 height 34
click at [167, 134] on input "All orders" at bounding box center [167, 134] width 0 height 0
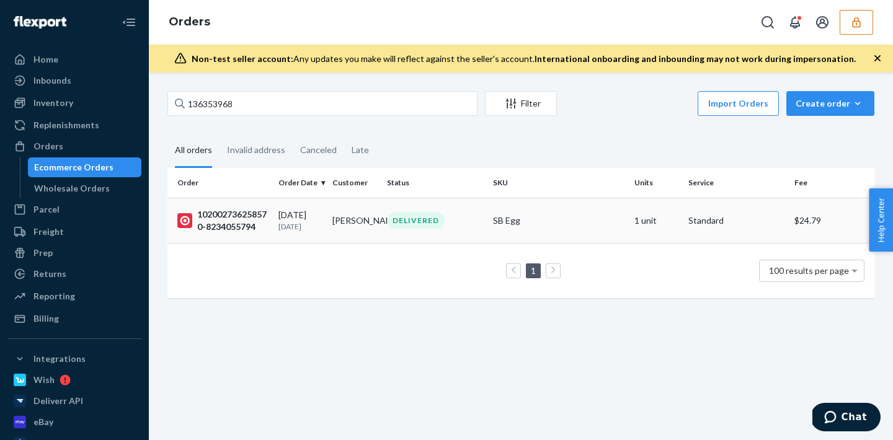
click at [381, 221] on td "Anthony Nassif" at bounding box center [354, 220] width 54 height 45
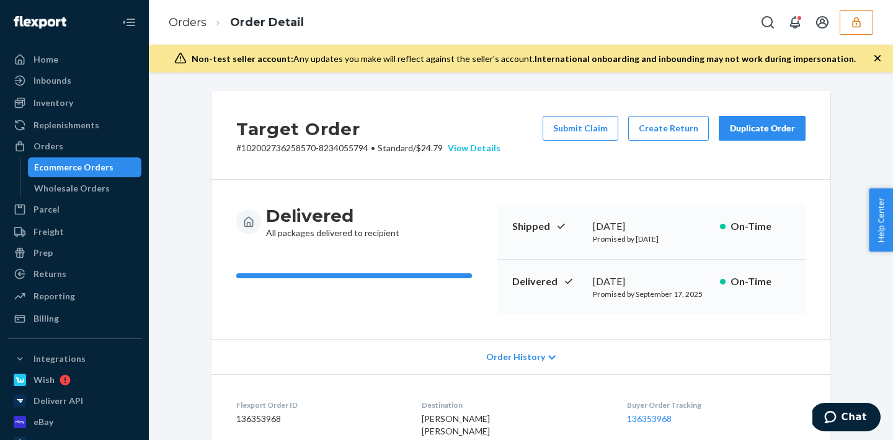
click at [478, 151] on div "View Details" at bounding box center [472, 148] width 58 height 12
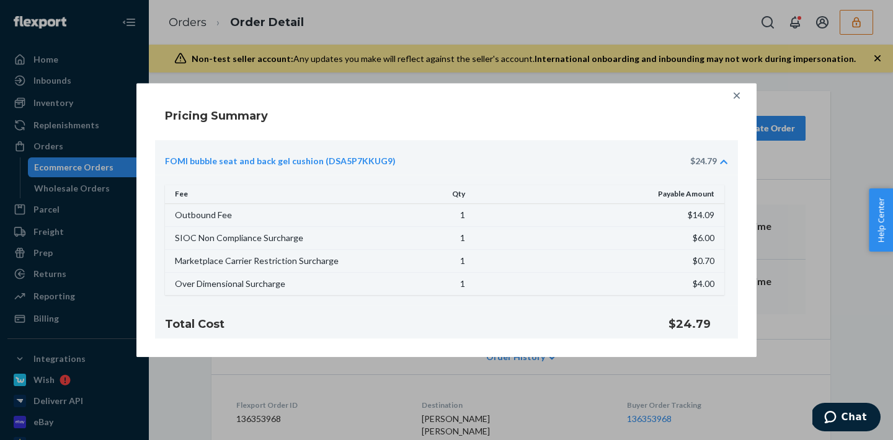
click at [739, 95] on icon at bounding box center [736, 95] width 12 height 12
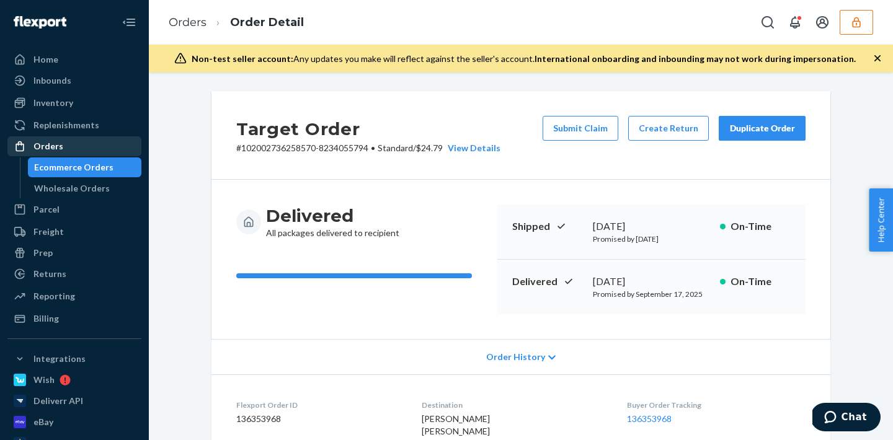
click at [78, 151] on div "Orders" at bounding box center [74, 146] width 131 height 17
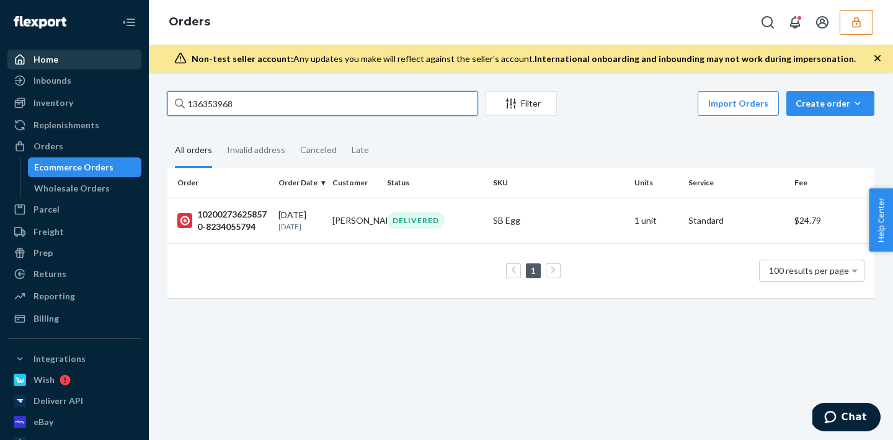
drag, startPoint x: 285, startPoint y: 109, endPoint x: 68, endPoint y: 68, distance: 220.9
click at [68, 68] on div "Home Inbounds Shipping Plans Problems Inventory Products Replenishments Orders …" at bounding box center [446, 220] width 893 height 440
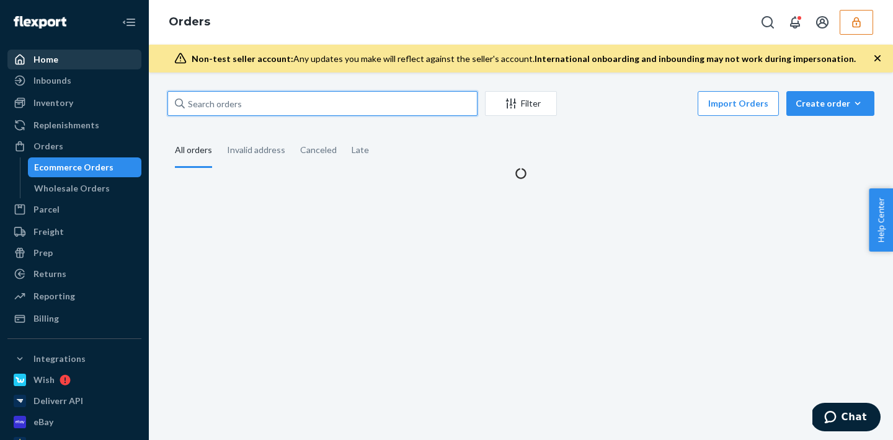
paste input "136353968"
type input "136353968"
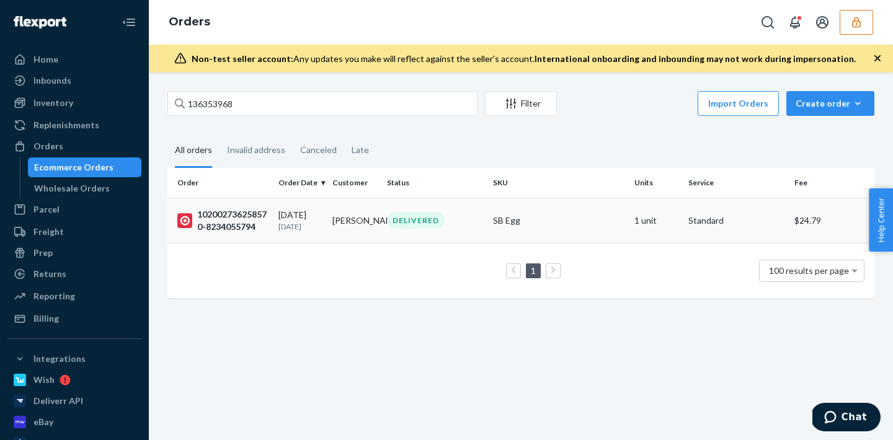
click at [412, 215] on div "DELIVERED" at bounding box center [416, 220] width 58 height 17
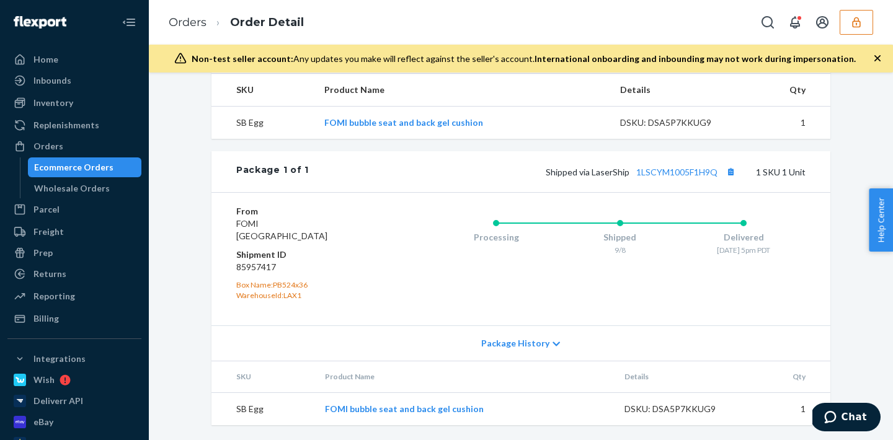
scroll to position [443, 0]
click at [671, 177] on div "Shipped via LaserShip 1LSCYM1005F1H9Q 1 SKU 1 Unit" at bounding box center [557, 172] width 497 height 16
click at [667, 174] on link "1LSCYM1005F1H9Q" at bounding box center [676, 172] width 81 height 11
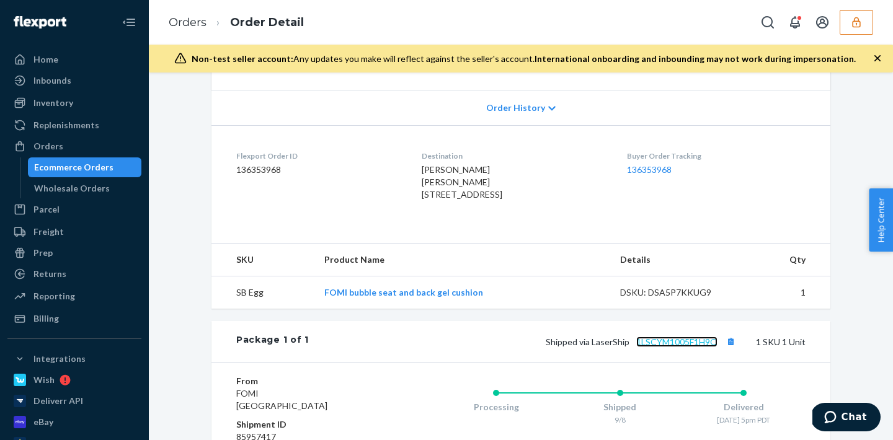
scroll to position [242, 0]
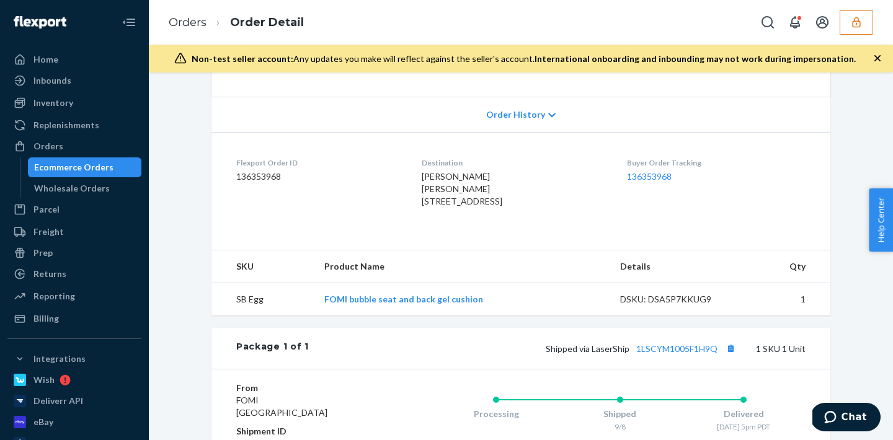
click at [257, 180] on dd "136353968" at bounding box center [319, 177] width 166 height 12
copy dd "136353968"
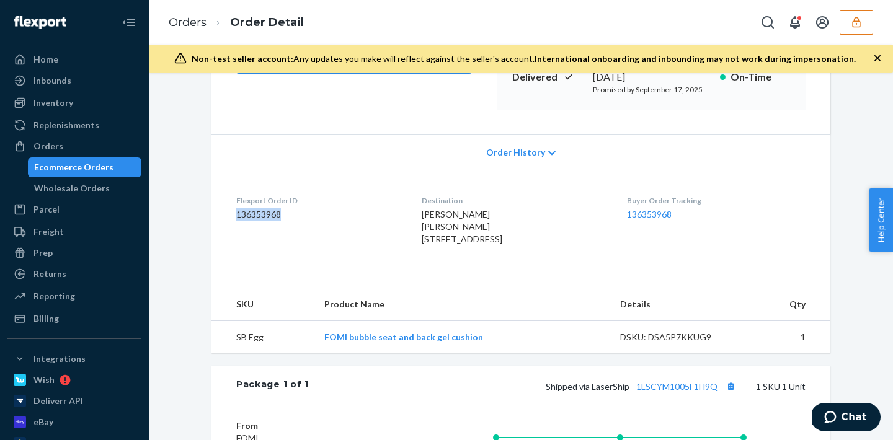
scroll to position [203, 0]
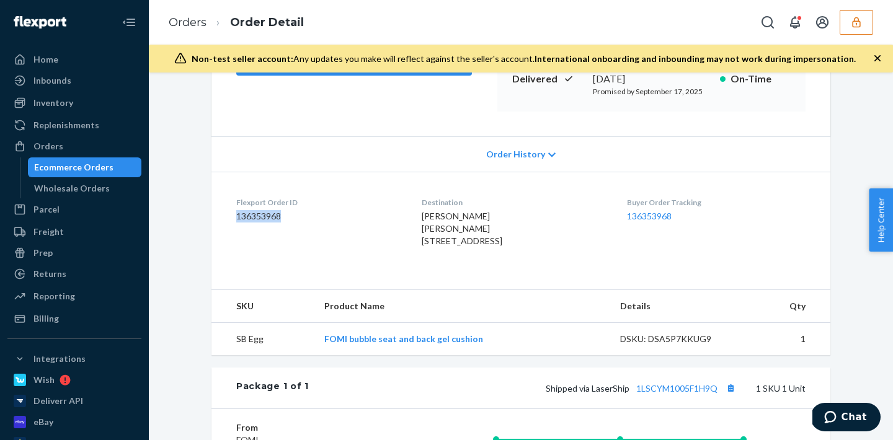
drag, startPoint x: 412, startPoint y: 239, endPoint x: 486, endPoint y: 267, distance: 79.3
click at [486, 267] on dl "Flexport Order ID 136353968 Destination Anthony Nassif Anthony Nassif 1928 Stad…" at bounding box center [520, 224] width 619 height 105
copy span "1928 Stadium Rim Way #95 Berkeley, CA 94720-0001 US"
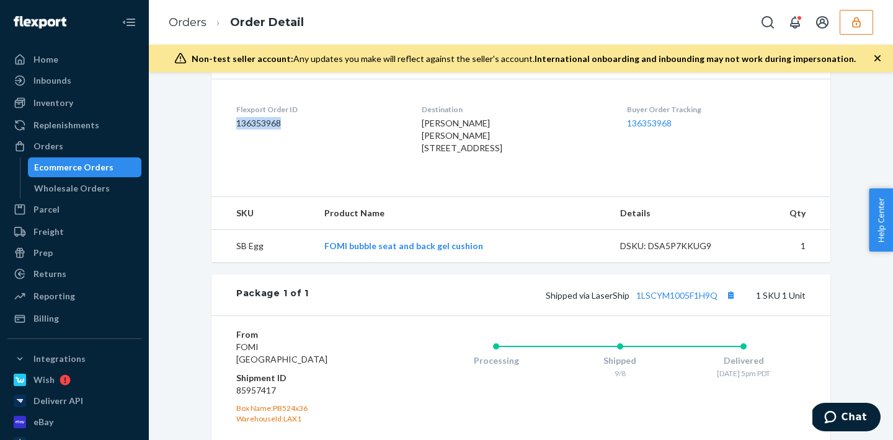
scroll to position [443, 0]
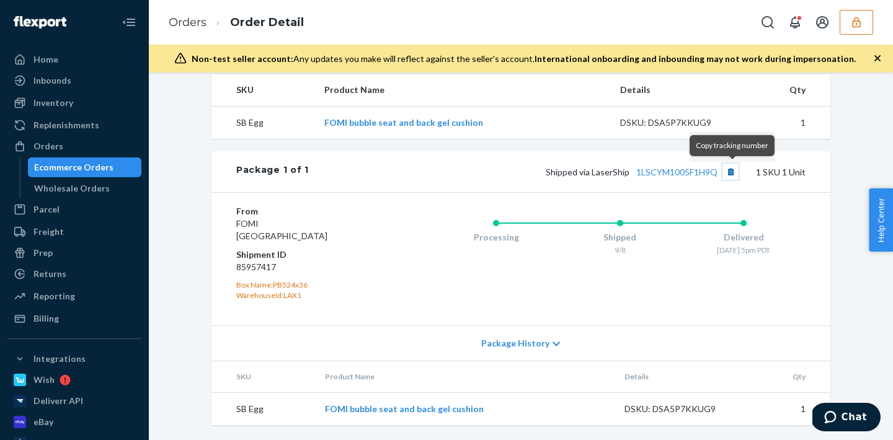
click at [731, 171] on button "Copy tracking number" at bounding box center [730, 172] width 16 height 16
click at [259, 268] on dd "85957417" at bounding box center [310, 267] width 148 height 12
copy dd "85957417"
click at [846, 22] on button "button" at bounding box center [856, 22] width 33 height 25
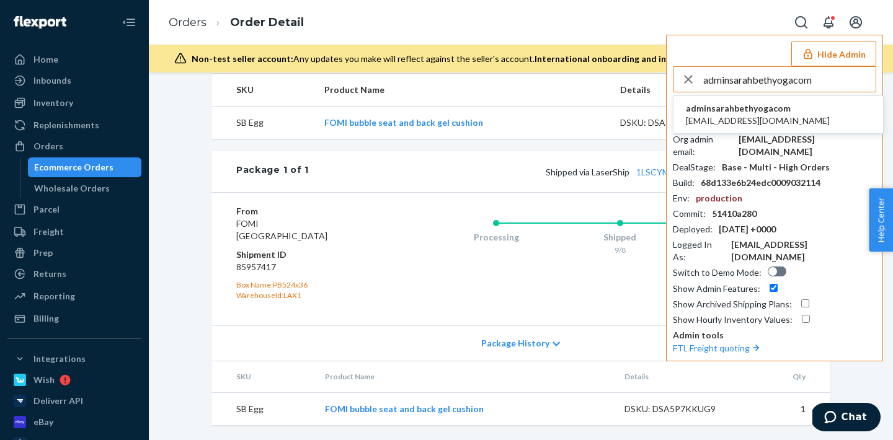
type input "adminsarahbethyogacom"
click at [760, 107] on span "adminsarahbethyogacom" at bounding box center [758, 108] width 144 height 12
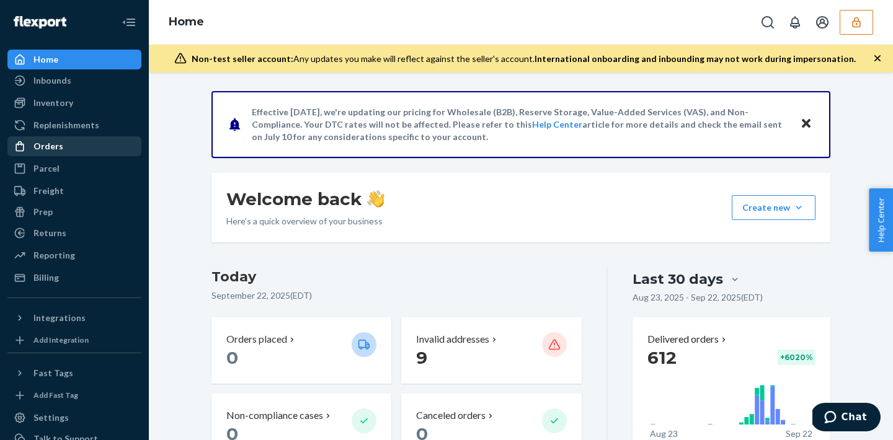
click at [78, 154] on div "Orders" at bounding box center [74, 146] width 131 height 17
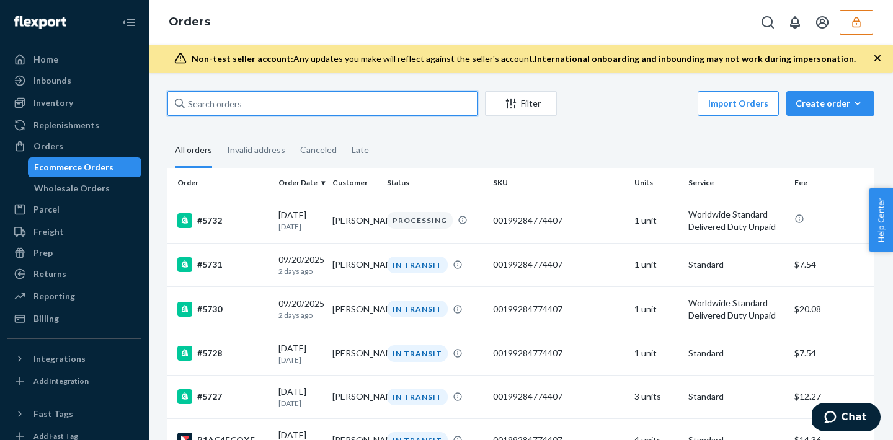
click at [285, 111] on input "text" at bounding box center [322, 103] width 310 height 25
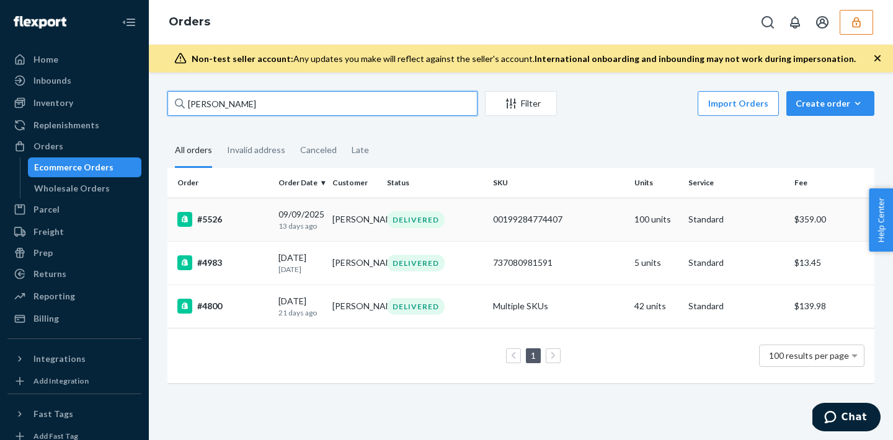
type input "[PERSON_NAME]"
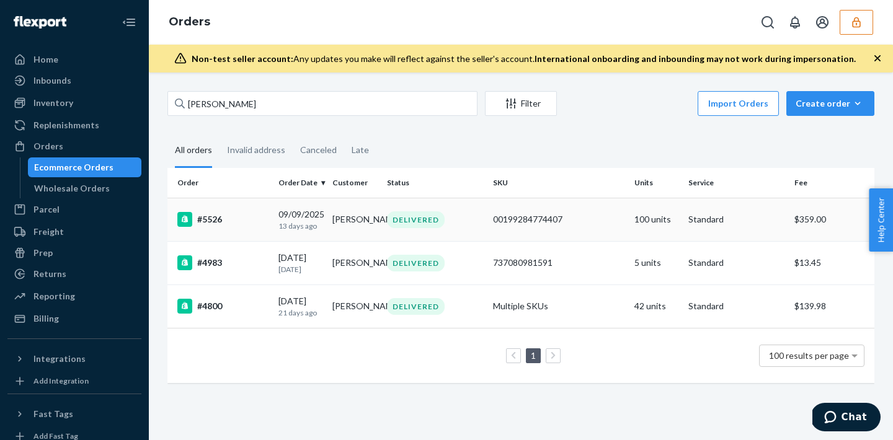
click at [580, 224] on div "00199284774407" at bounding box center [558, 219] width 131 height 12
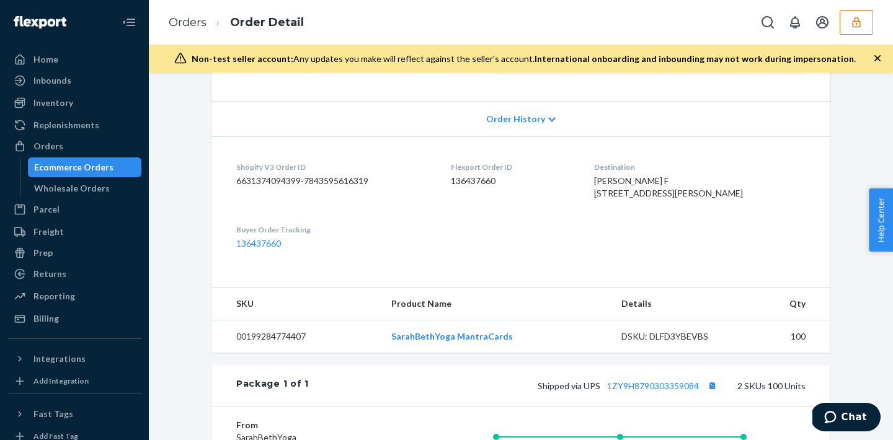
scroll to position [365, 0]
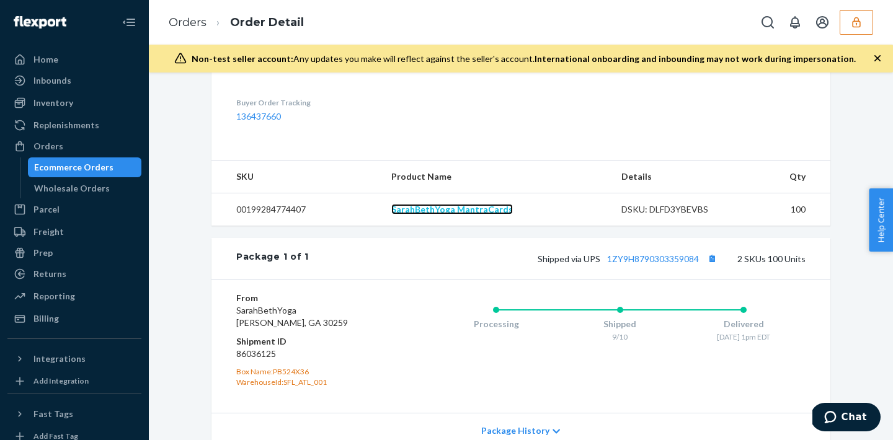
click at [457, 215] on link "SarahBethYoga MantraCards" at bounding box center [452, 209] width 122 height 11
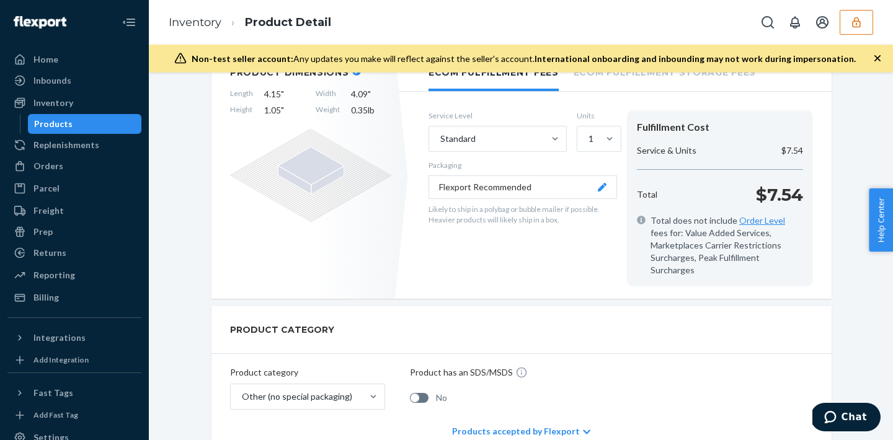
scroll to position [47, 0]
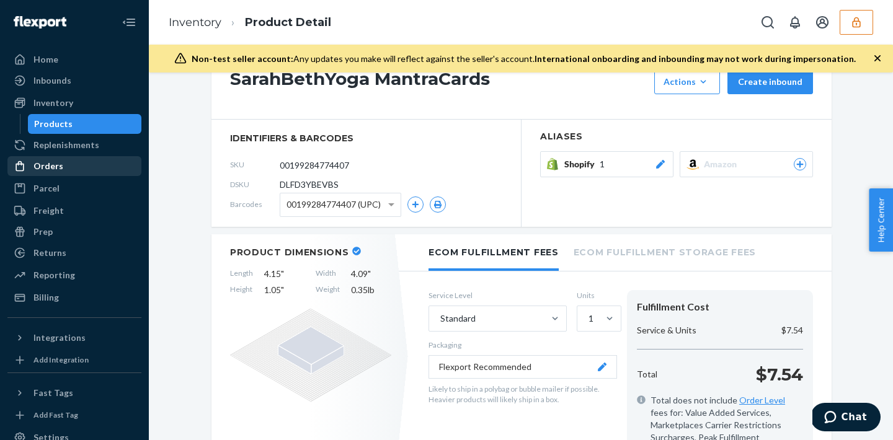
click at [78, 164] on div "Orders" at bounding box center [74, 166] width 131 height 17
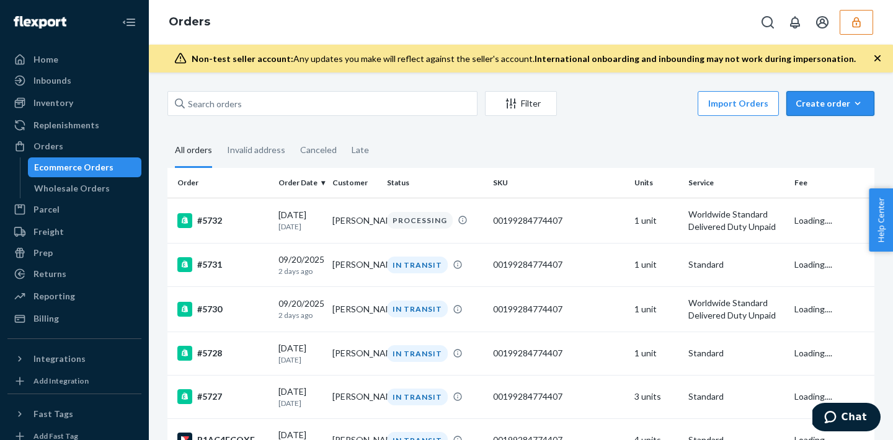
click at [851, 107] on div "Create order" at bounding box center [830, 103] width 69 height 12
click at [833, 164] on span "Removal order" at bounding box center [837, 160] width 77 height 9
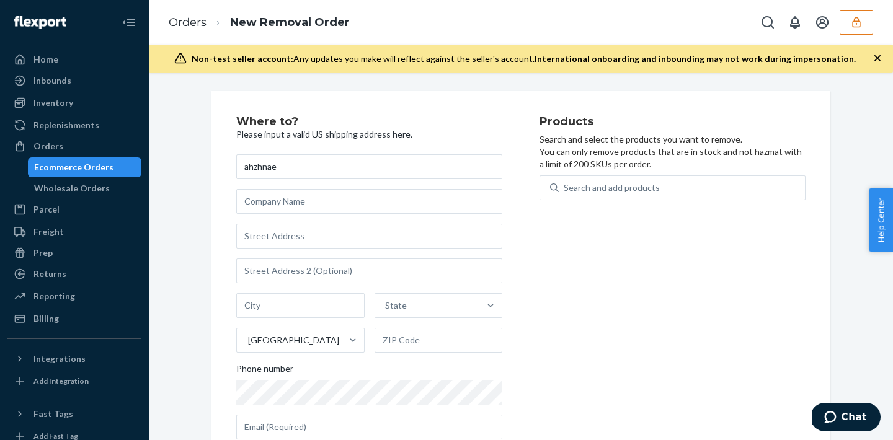
type input "ahzhnae"
click at [286, 234] on input "text" at bounding box center [369, 236] width 266 height 25
type input "4728 W Pine Grove Rd"
type input "Townville"
type input "29689"
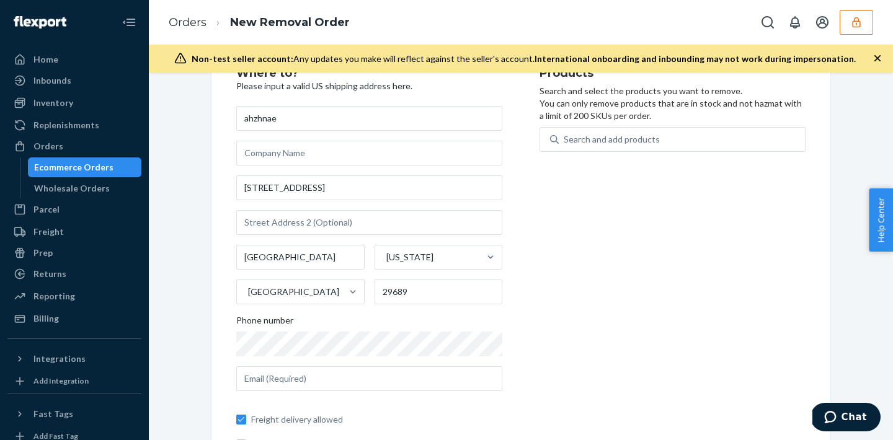
scroll to position [56, 0]
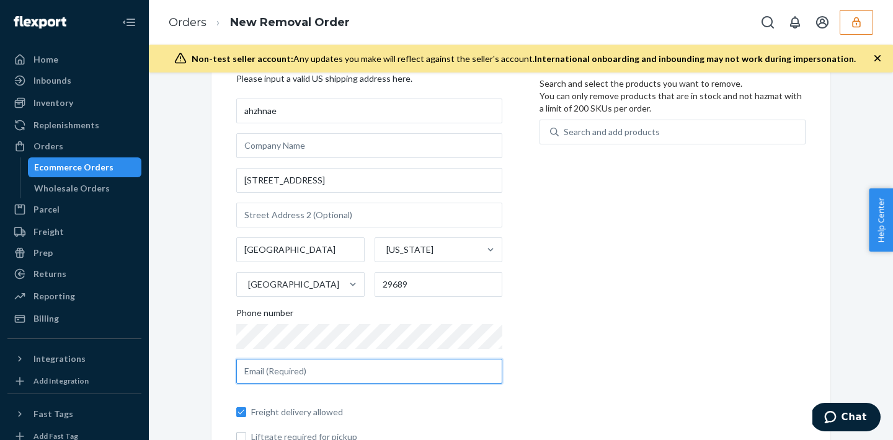
click at [319, 376] on input "text" at bounding box center [369, 371] width 266 height 25
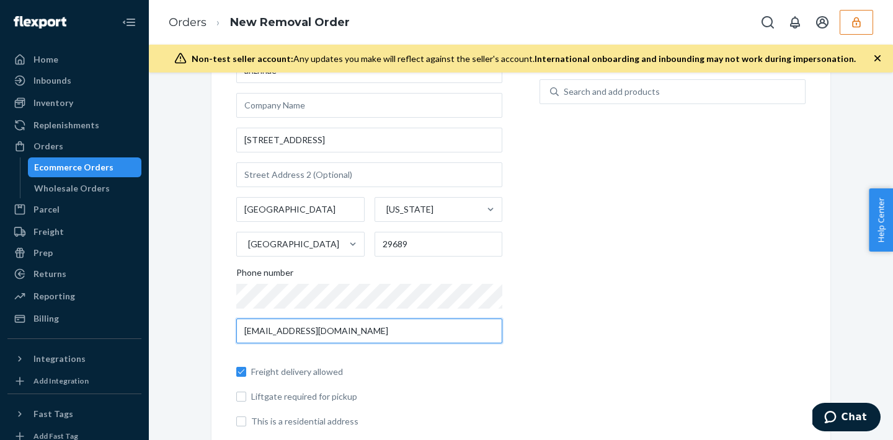
scroll to position [118, 0]
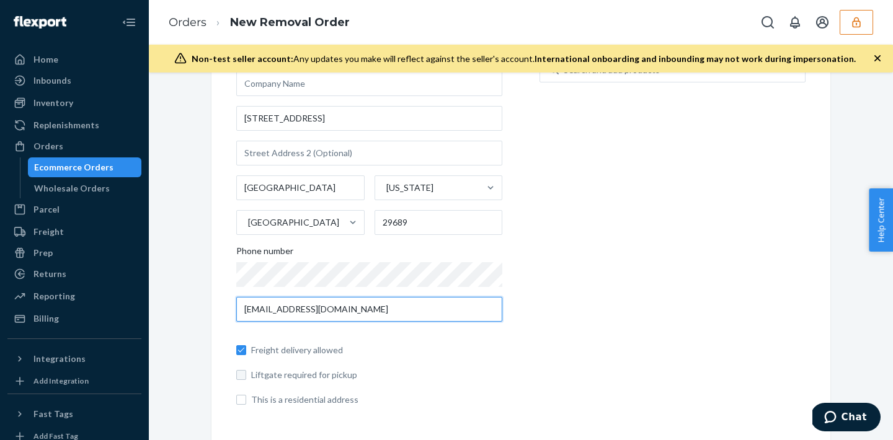
type input "ahnfurenfu@yahoo.com"
click at [244, 376] on input "Liftgate required for pickup" at bounding box center [241, 375] width 10 height 10
checkbox input "true"
click at [241, 404] on label "This is a residential address" at bounding box center [369, 400] width 266 height 12
click at [241, 404] on input "This is a residential address" at bounding box center [241, 400] width 10 height 10
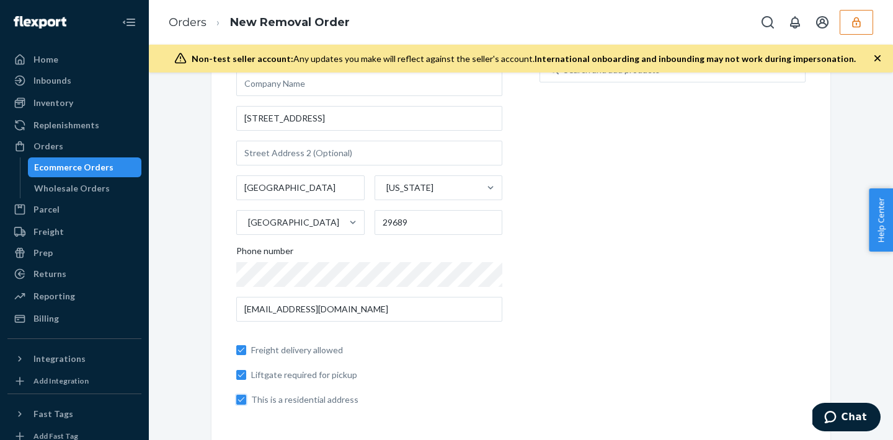
checkbox input "true"
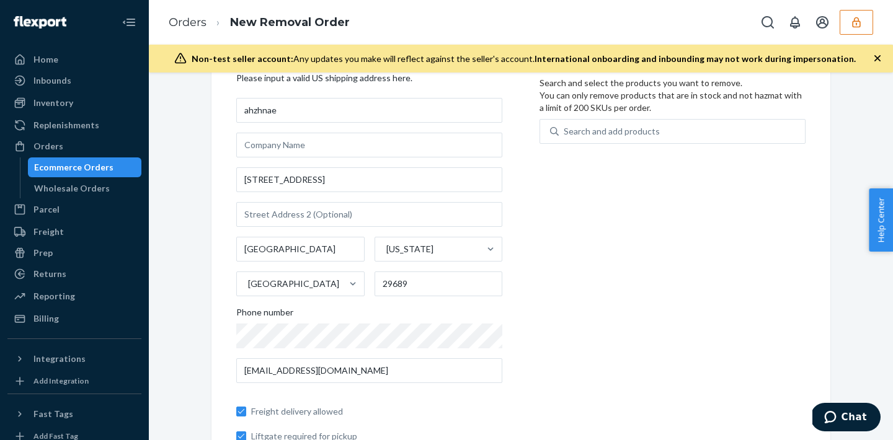
scroll to position [55, 0]
click at [613, 133] on div "Search and add products" at bounding box center [612, 132] width 96 height 12
click at [565, 133] on input "Search and add products" at bounding box center [564, 132] width 1 height 12
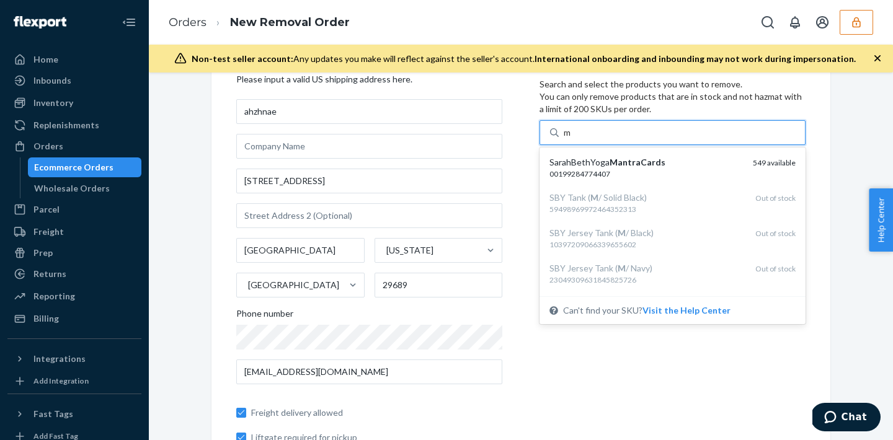
type input "ma"
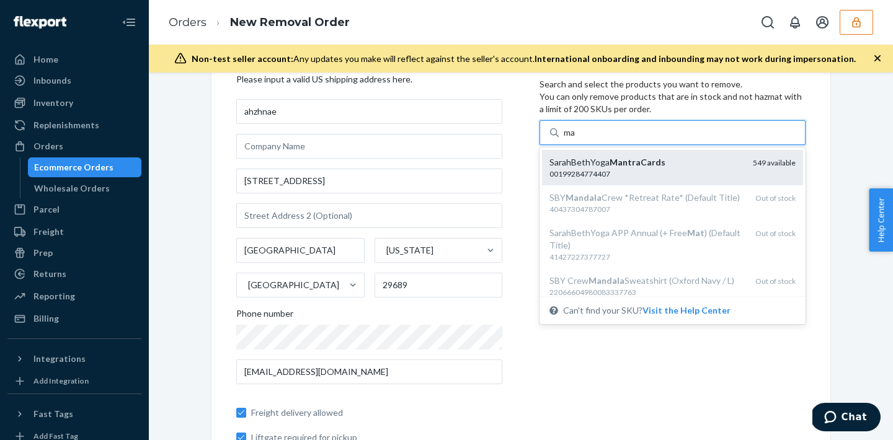
click at [665, 174] on div "00199284774407" at bounding box center [645, 174] width 193 height 11
click at [577, 139] on input "ma" at bounding box center [570, 132] width 13 height 12
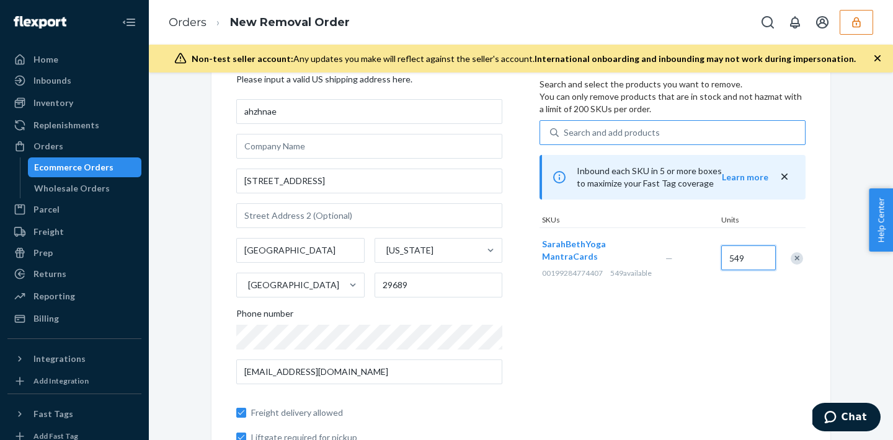
click at [743, 264] on input "549" at bounding box center [748, 258] width 55 height 25
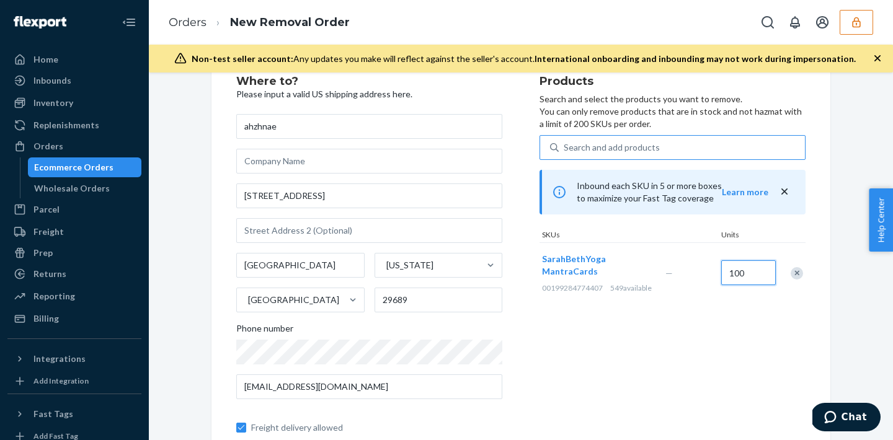
scroll to position [0, 0]
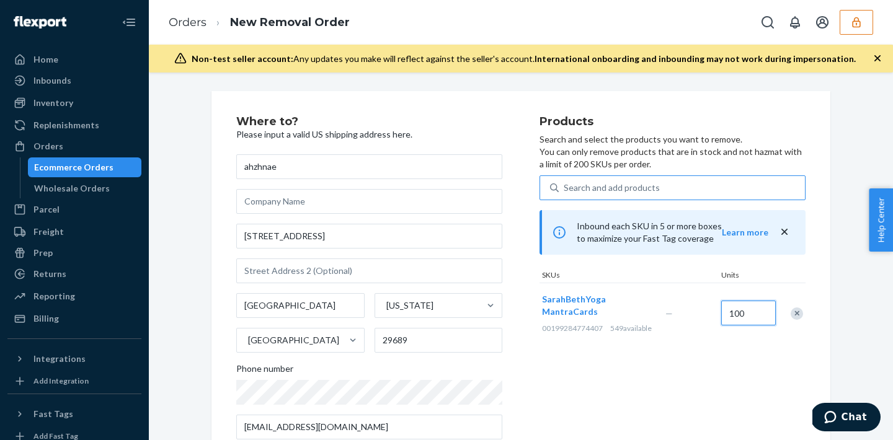
type input "100"
click at [42, 323] on div "Billing" at bounding box center [45, 319] width 25 height 12
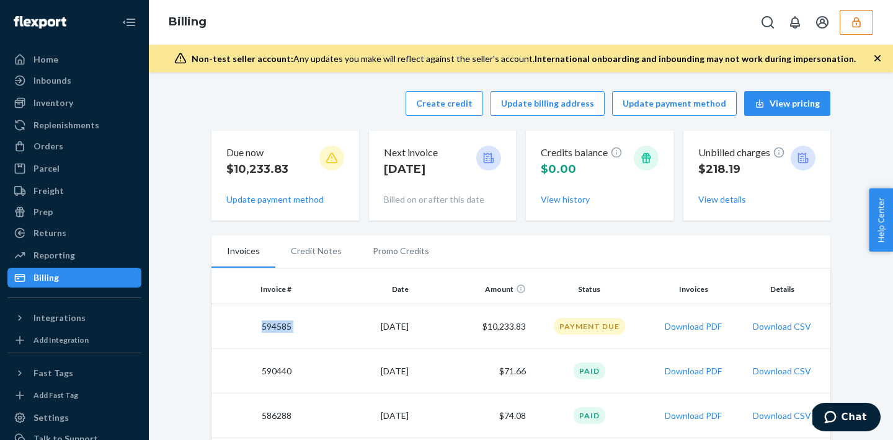
drag, startPoint x: 259, startPoint y: 327, endPoint x: 305, endPoint y: 327, distance: 46.5
click at [305, 327] on tr "594585 9/15/2025 $10,233.83 Payment Due Download PDF Download CSV" at bounding box center [520, 326] width 619 height 45
copy td "594585"
click at [856, 32] on button "button" at bounding box center [856, 22] width 33 height 25
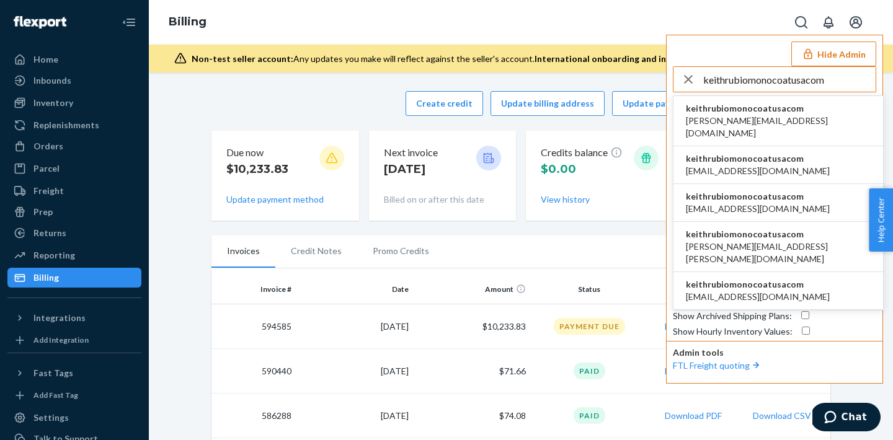
type input "keithrubiomonocoatusacom"
click at [781, 110] on span "keithrubiomonocoatusacom" at bounding box center [778, 108] width 185 height 12
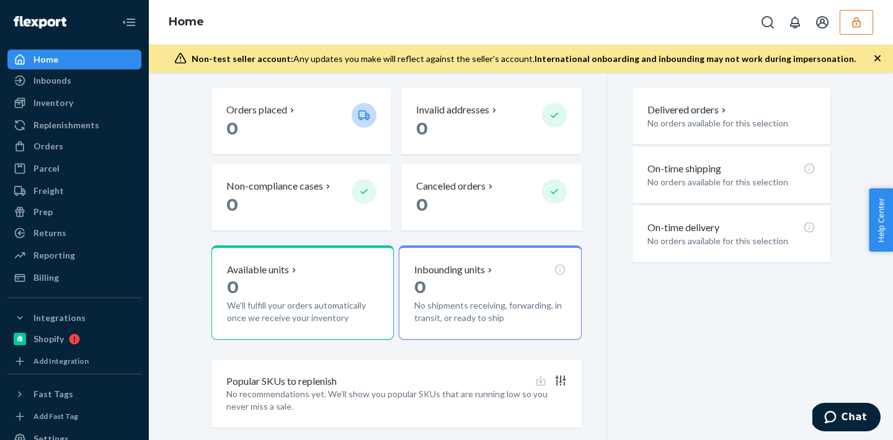
scroll to position [236, 0]
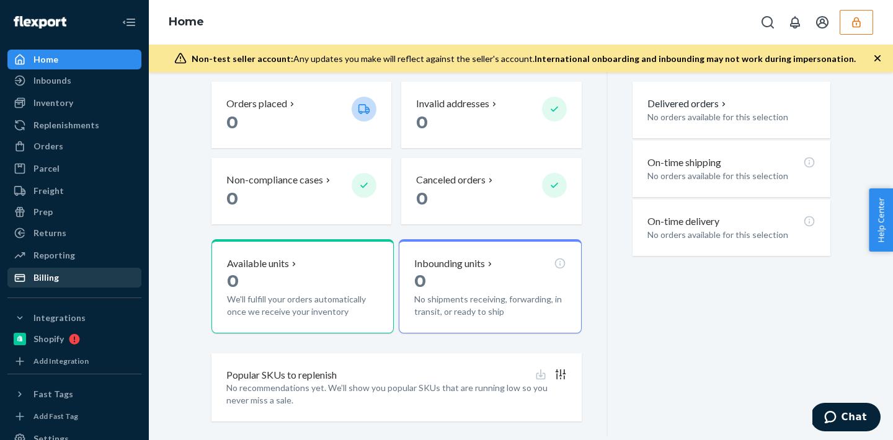
click at [82, 272] on div "Billing" at bounding box center [74, 277] width 131 height 17
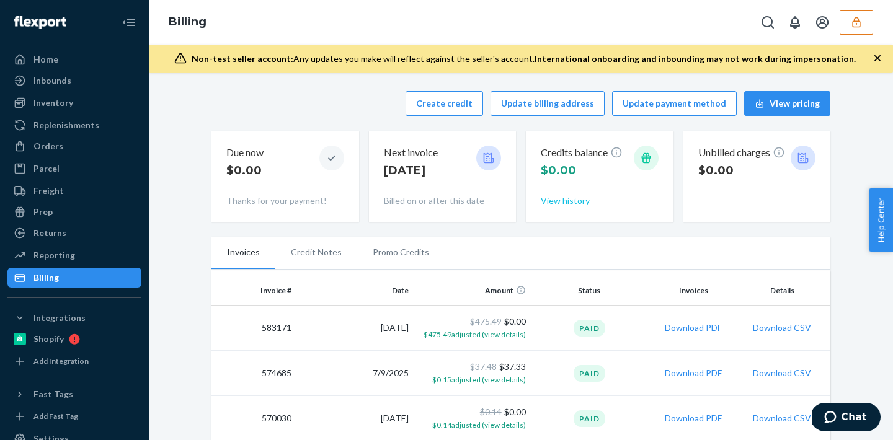
click at [577, 202] on button "View history" at bounding box center [565, 201] width 49 height 12
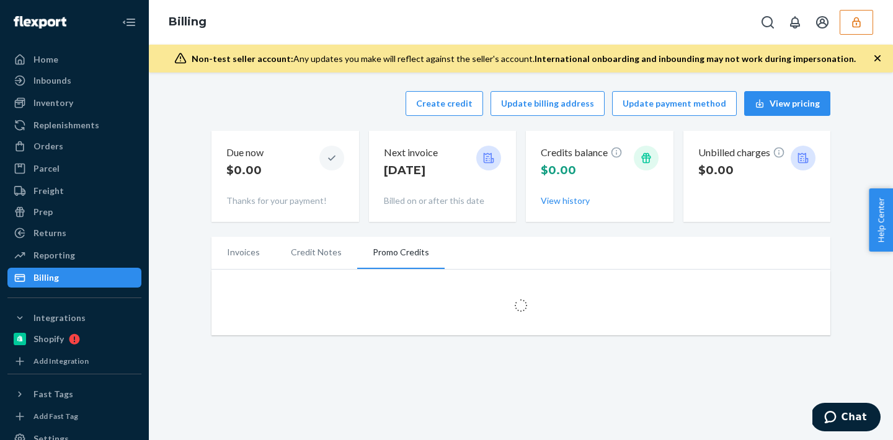
click at [301, 244] on li "Credit Notes" at bounding box center [316, 252] width 82 height 31
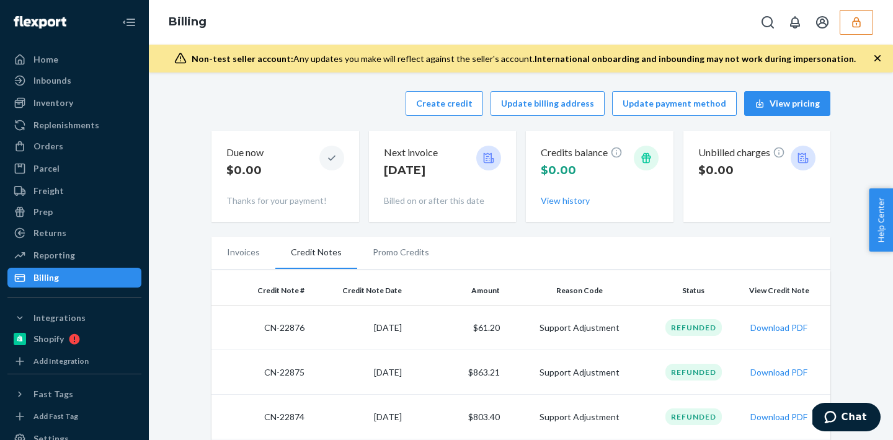
click at [233, 257] on li "Invoices" at bounding box center [243, 252] width 64 height 31
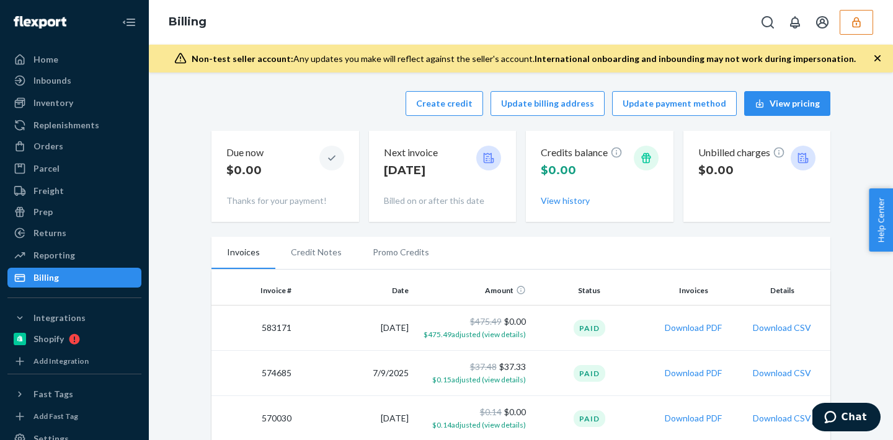
click at [868, 19] on button "button" at bounding box center [856, 22] width 33 height 25
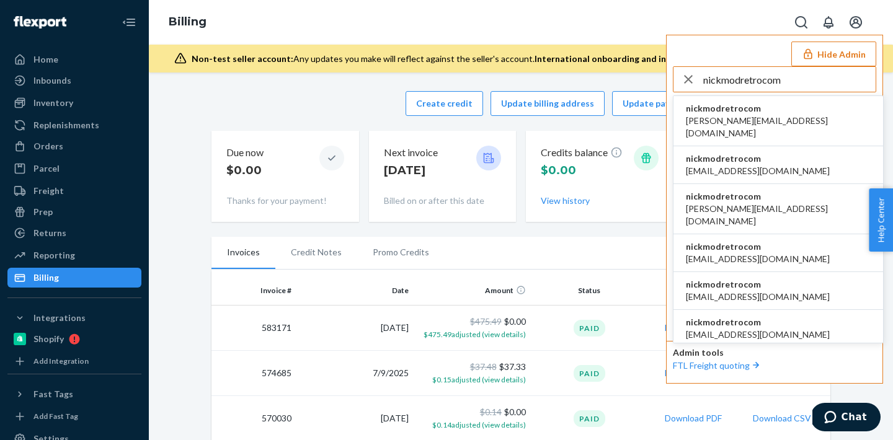
type input "nickmodretrocom"
click at [762, 115] on span "[PERSON_NAME][EMAIL_ADDRESS][DOMAIN_NAME]" at bounding box center [778, 127] width 185 height 25
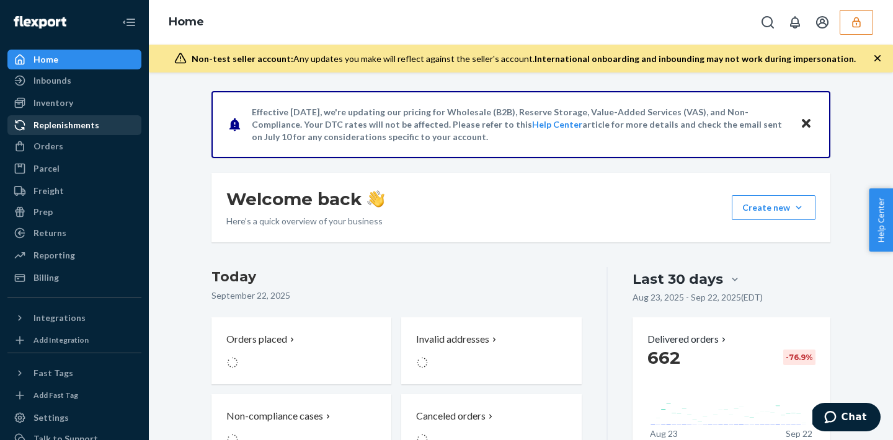
click at [66, 135] on link "Replenishments" at bounding box center [74, 125] width 134 height 20
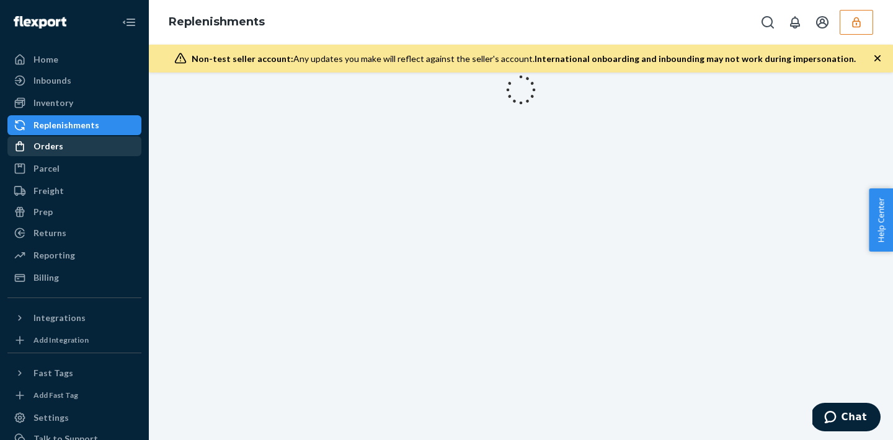
click at [65, 153] on div "Orders" at bounding box center [74, 146] width 131 height 17
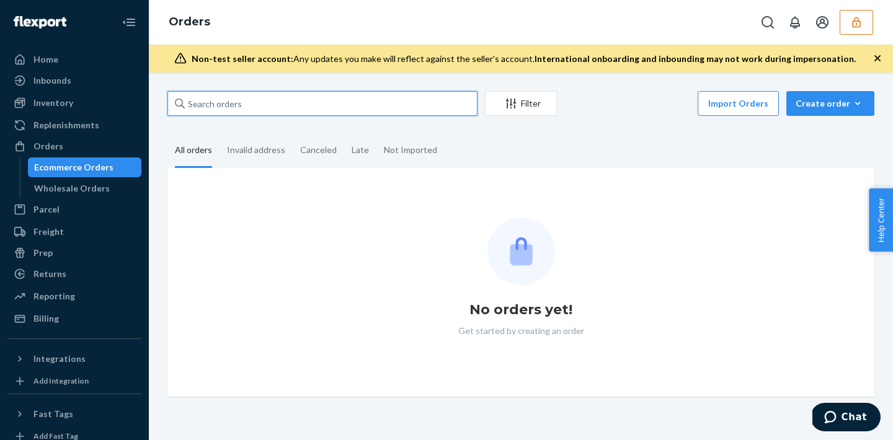
click at [278, 106] on input "text" at bounding box center [322, 103] width 310 height 25
paste input "133972515"
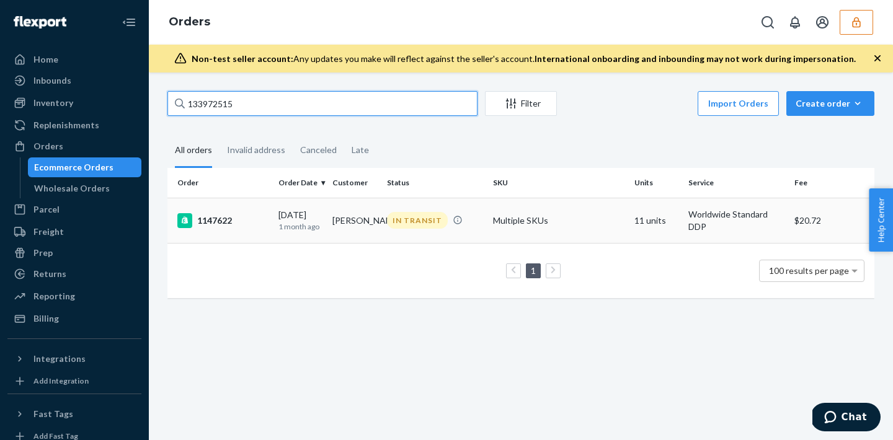
type input "133972515"
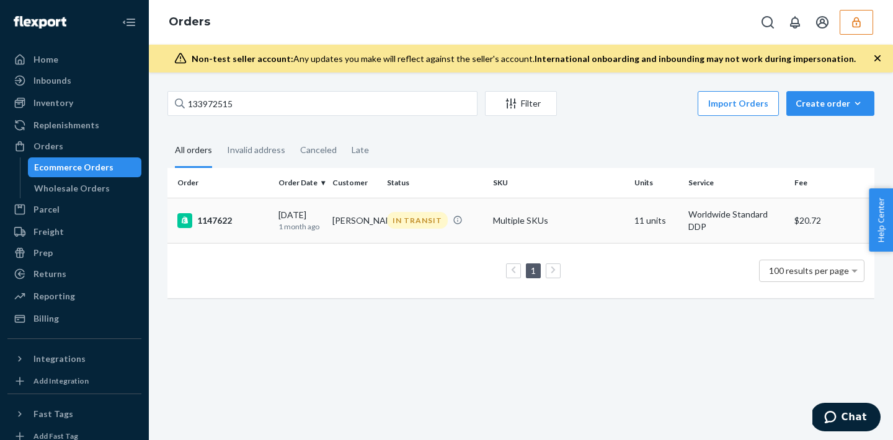
click at [422, 219] on div "IN TRANSIT" at bounding box center [417, 220] width 61 height 17
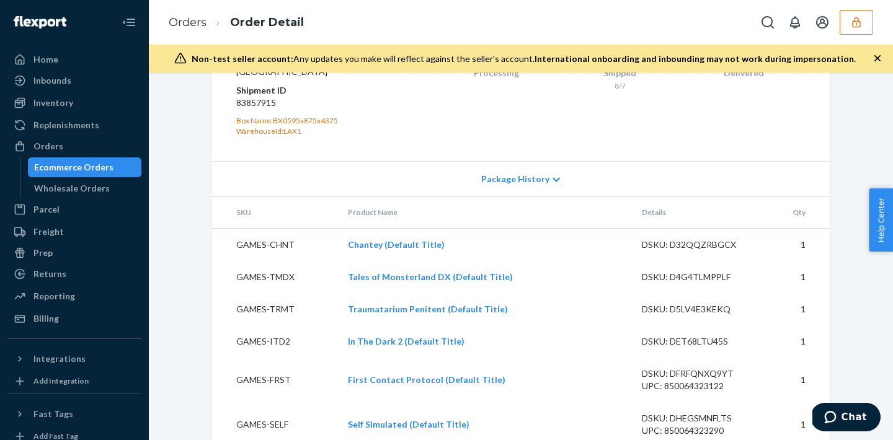
scroll to position [930, 0]
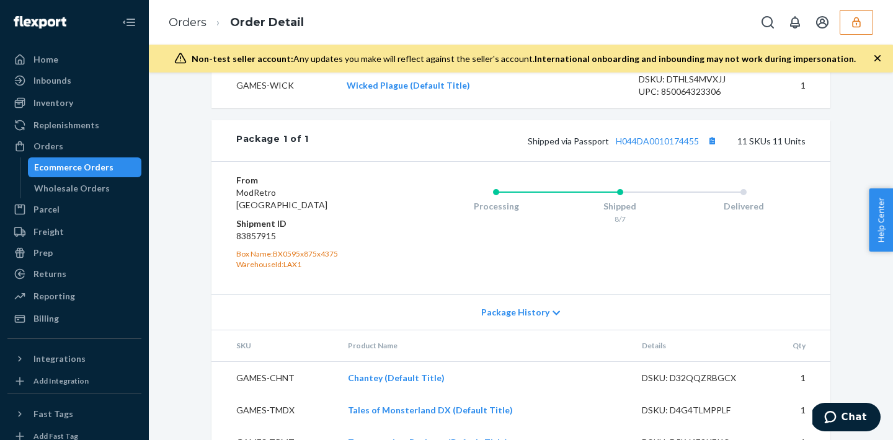
click at [673, 149] on div "Shipped via Passport H044DA0010174455 11 SKUs 11 Units" at bounding box center [557, 141] width 497 height 16
click at [657, 146] on link "H044DA0010174455" at bounding box center [657, 141] width 83 height 11
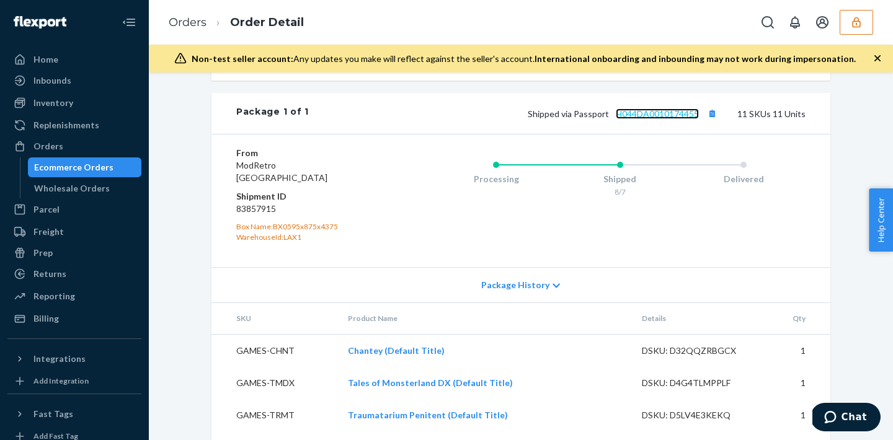
scroll to position [963, 0]
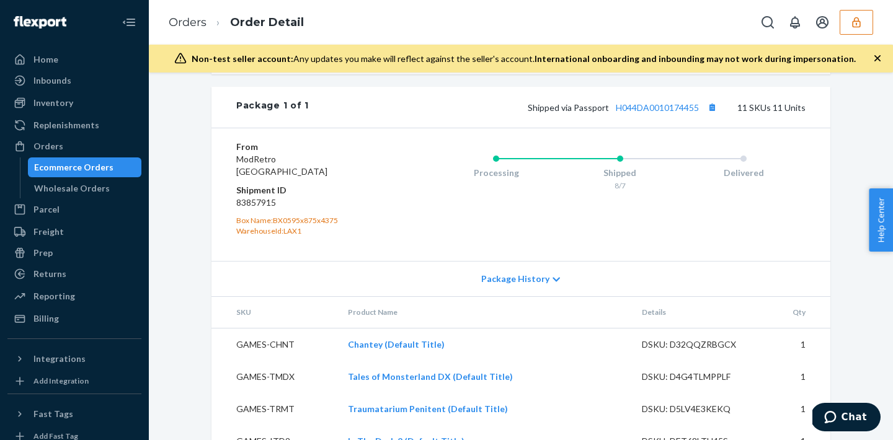
click at [265, 209] on dd "83857915" at bounding box center [310, 203] width 148 height 12
copy dd "83857915"
